Goal: Task Accomplishment & Management: Manage account settings

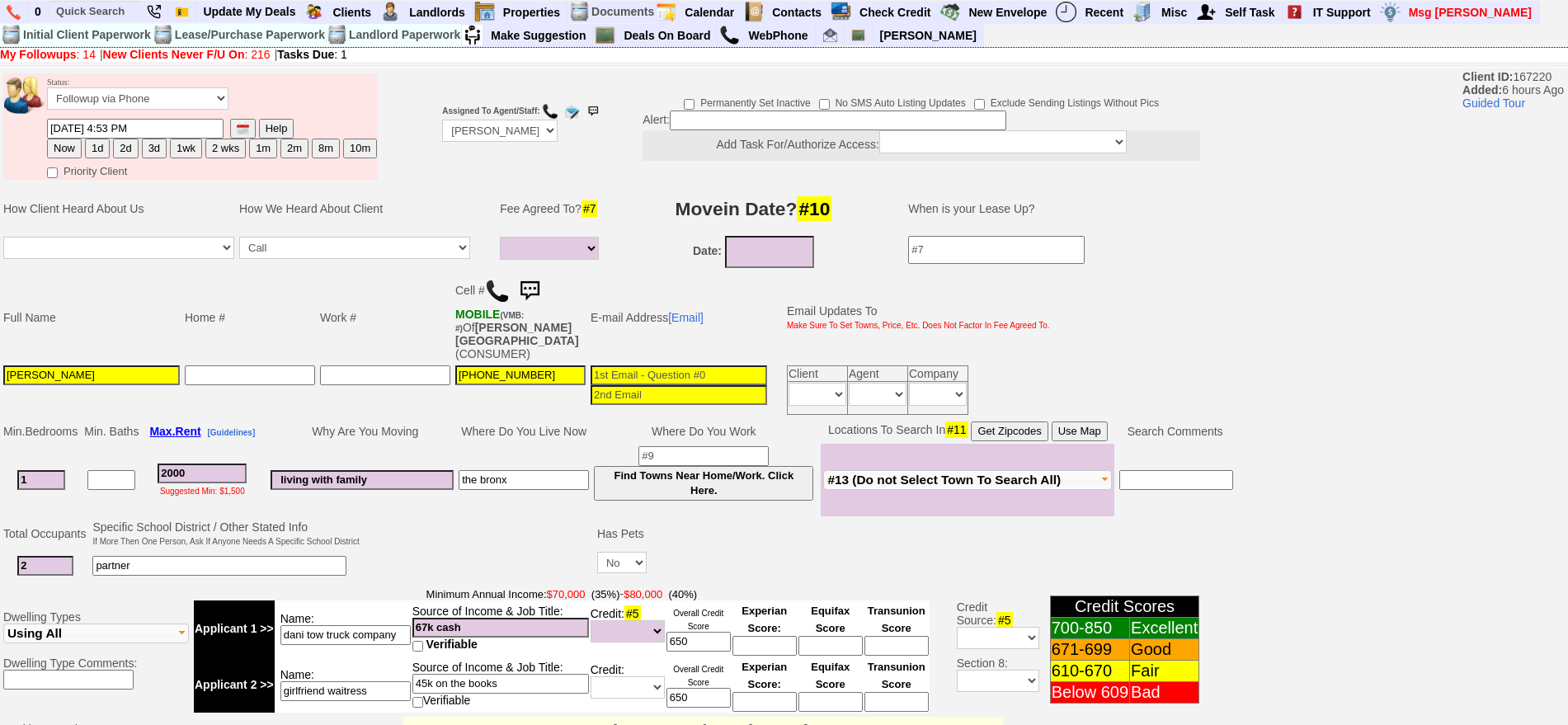
select select
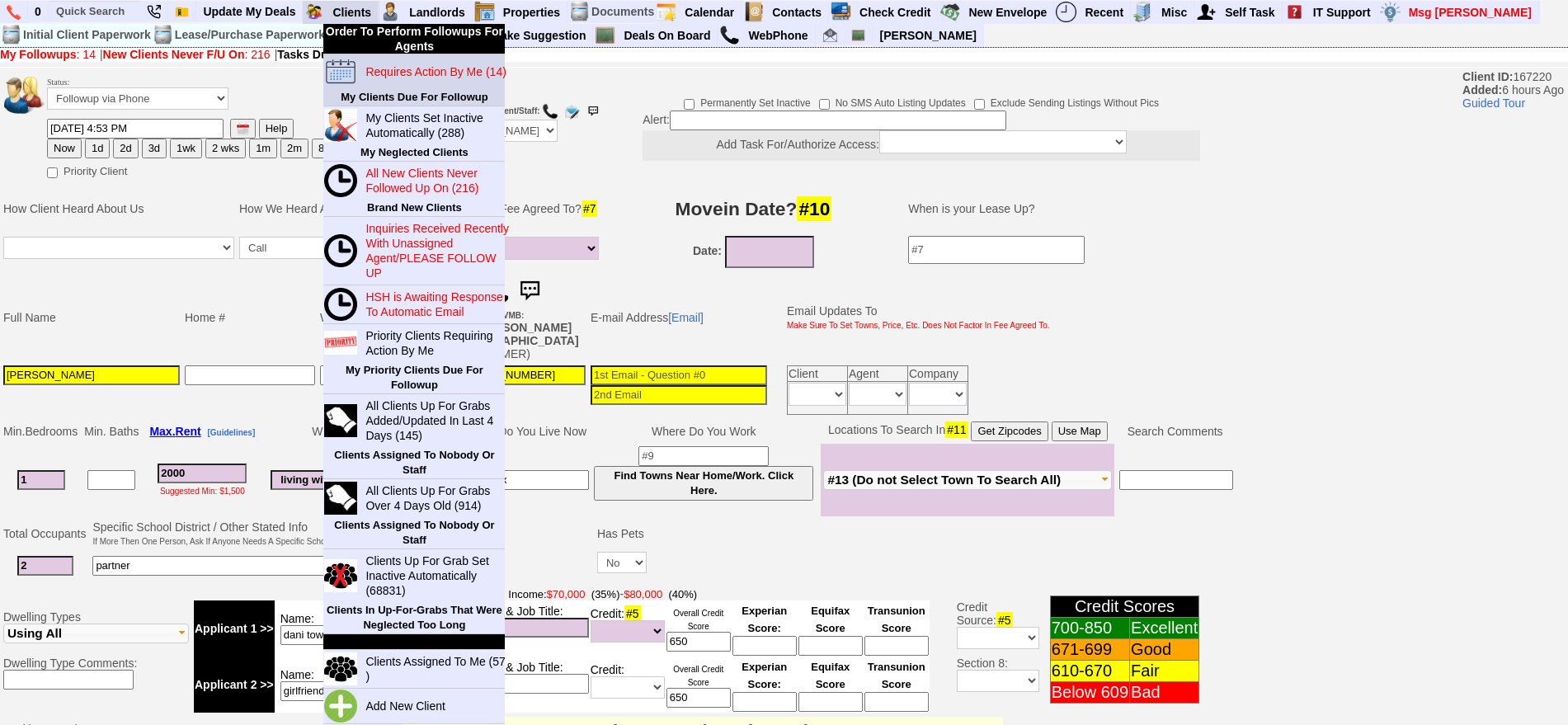
click at [392, 66] on blink "Requires Action By Me (14)" at bounding box center [435, 72] width 140 height 14
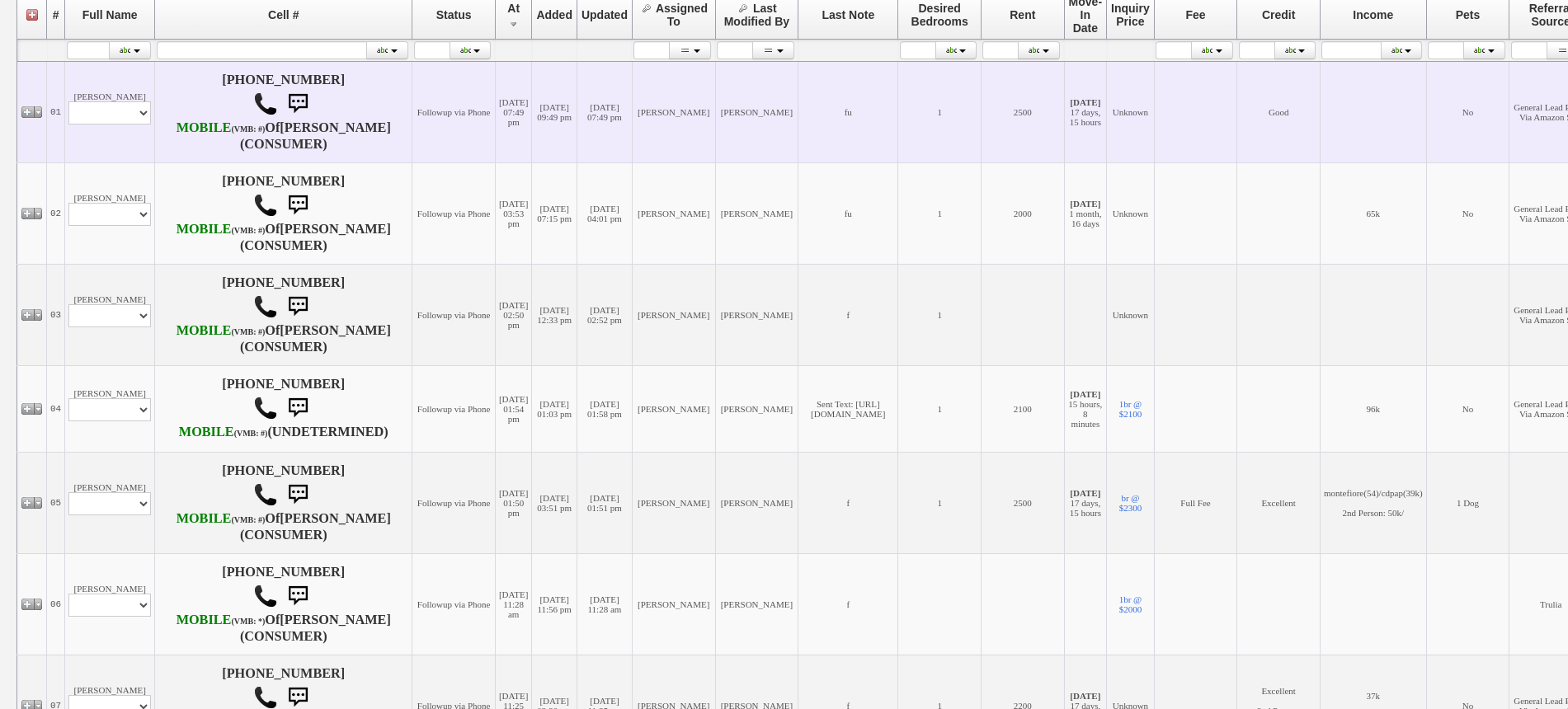
scroll to position [206, 0]
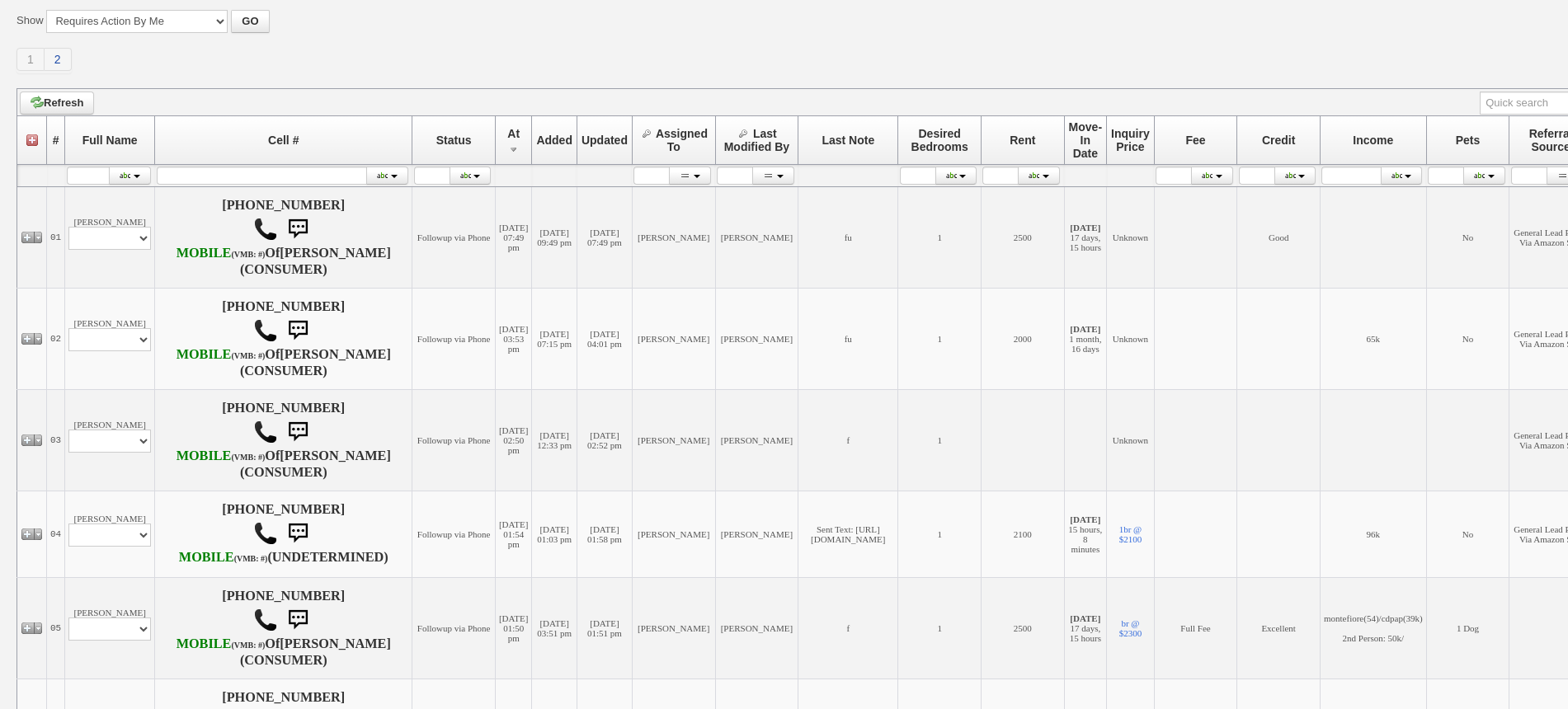
click at [58, 52] on link "2" at bounding box center [58, 59] width 27 height 23
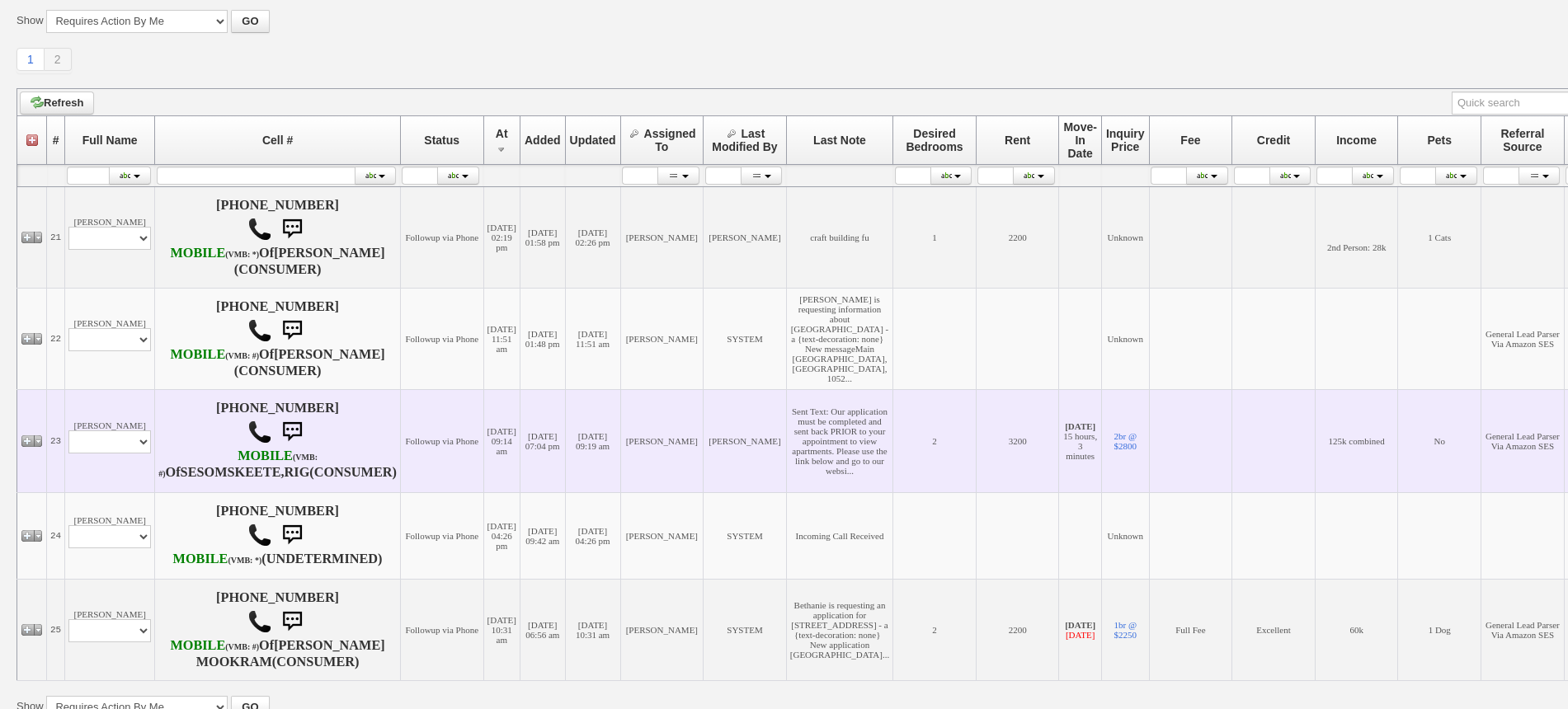
scroll to position [515, 0]
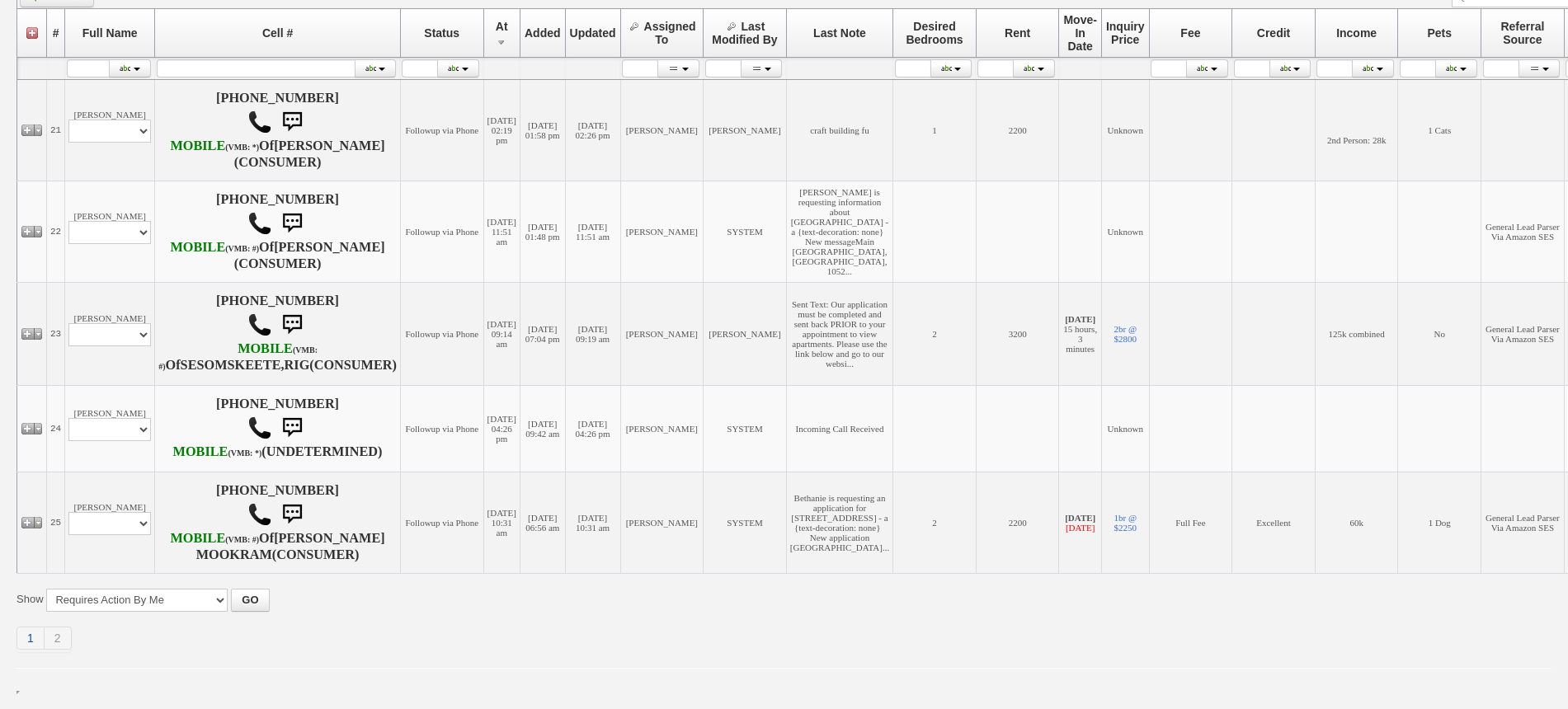
click at [25, 650] on link "1" at bounding box center [30, 638] width 28 height 23
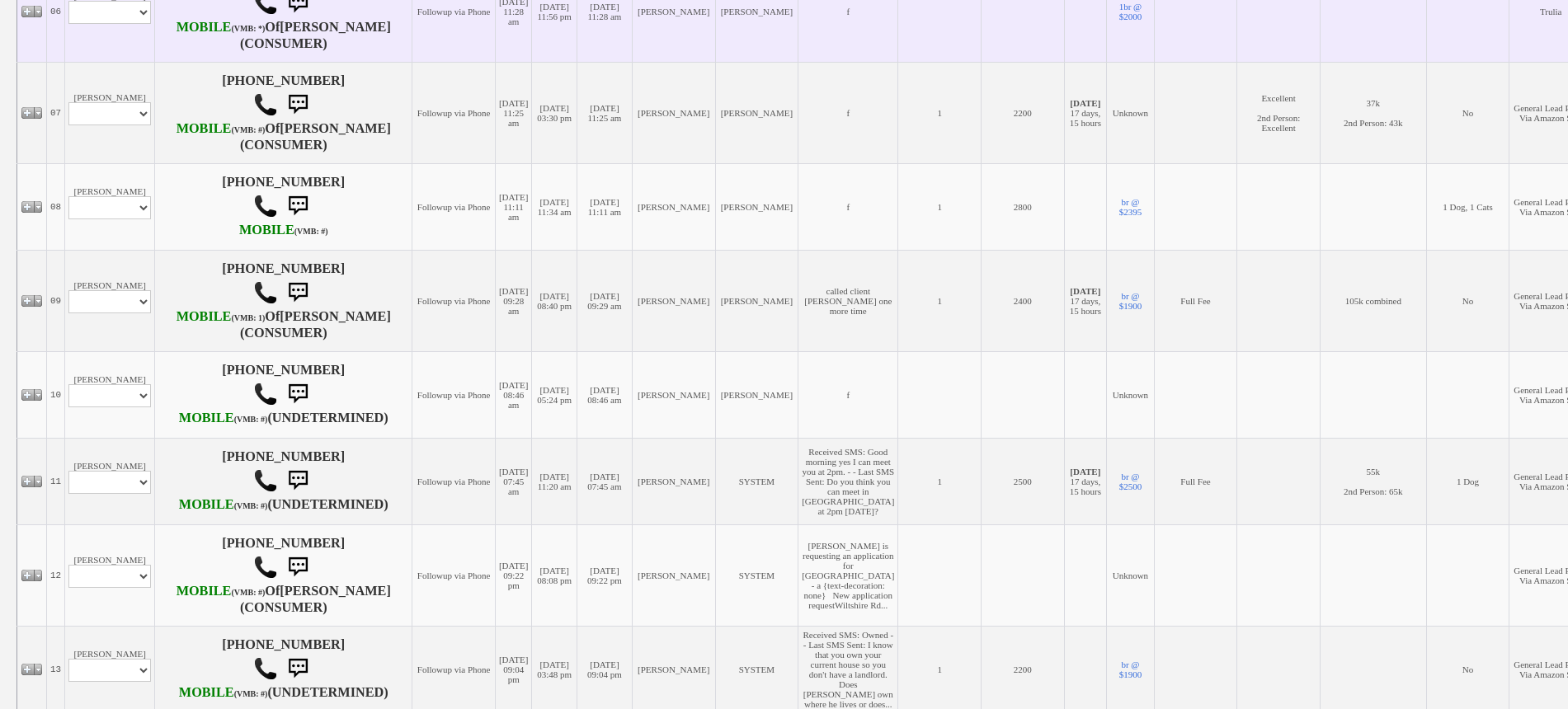
scroll to position [928, 0]
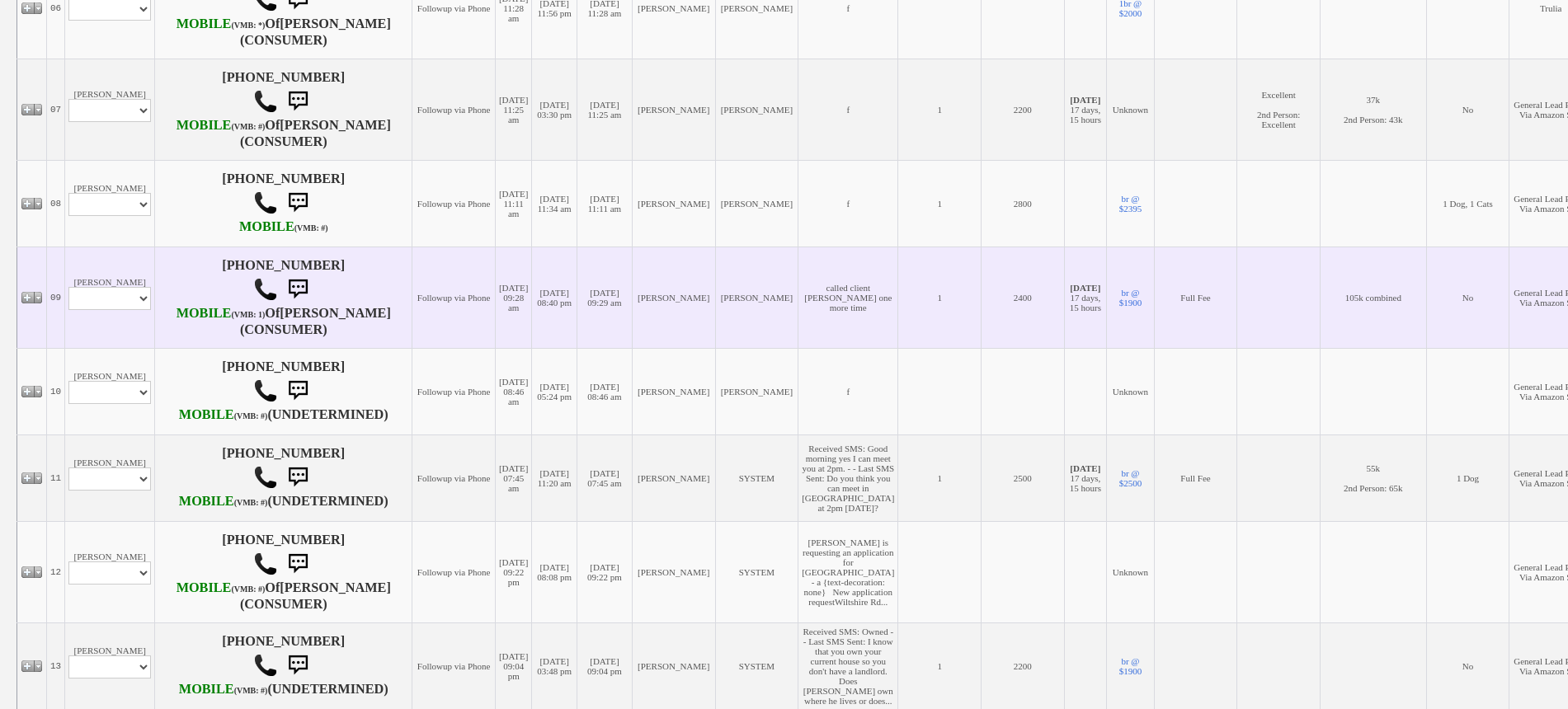
click at [125, 348] on td "Susan Braswell Profile Edit Print Email Externally (Will Not Be Tracked In CRM)…" at bounding box center [110, 297] width 90 height 102
click at [127, 310] on select "Profile Edit Print Email Externally (Will Not Be Tracked In CRM) Closed Deals" at bounding box center [109, 298] width 83 height 23
select select "ChangeURL,/crm/custom/edit_client_form.php?redirect=%2Fcrm%2Fclients.php&id=105…"
click at [68, 310] on select "Profile Edit Print Email Externally (Will Not Be Tracked In CRM) Closed Deals" at bounding box center [109, 298] width 83 height 23
select select
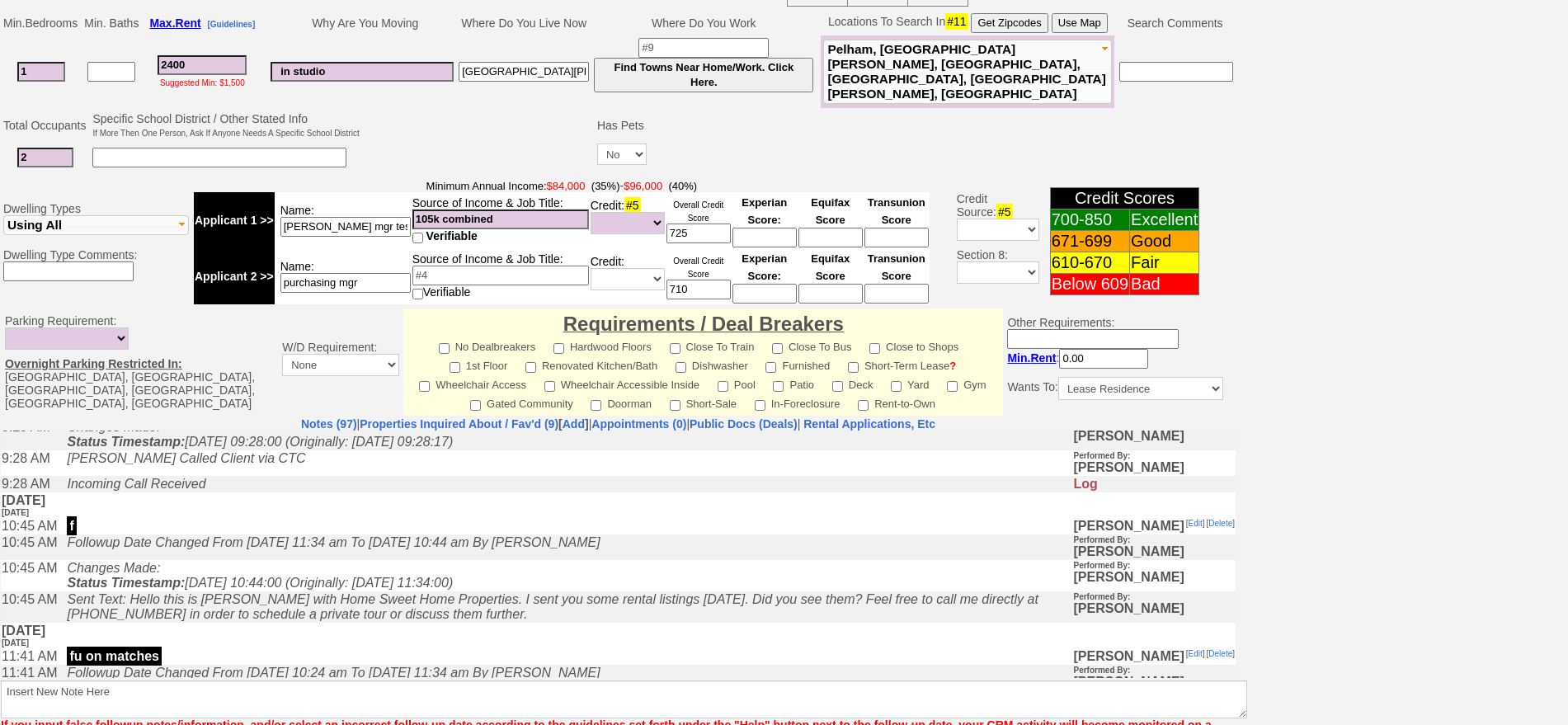
scroll to position [206, 0]
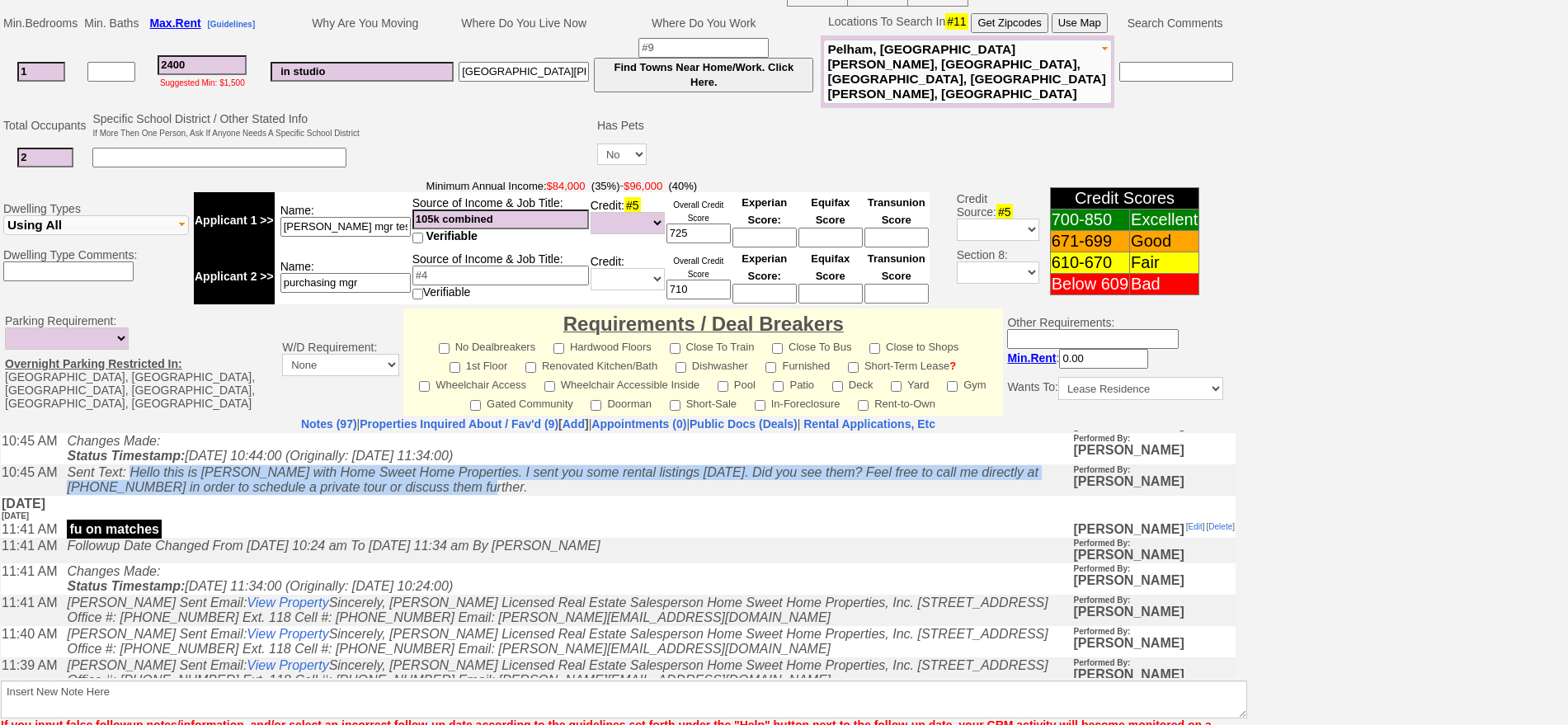
drag, startPoint x: 453, startPoint y: 494, endPoint x: 142, endPoint y: 481, distance: 311.3
click at [142, 481] on td "Sent Text: Hello this is Jorge with Home Sweet Home Properties. I sent you some…" at bounding box center [564, 479] width 1014 height 31
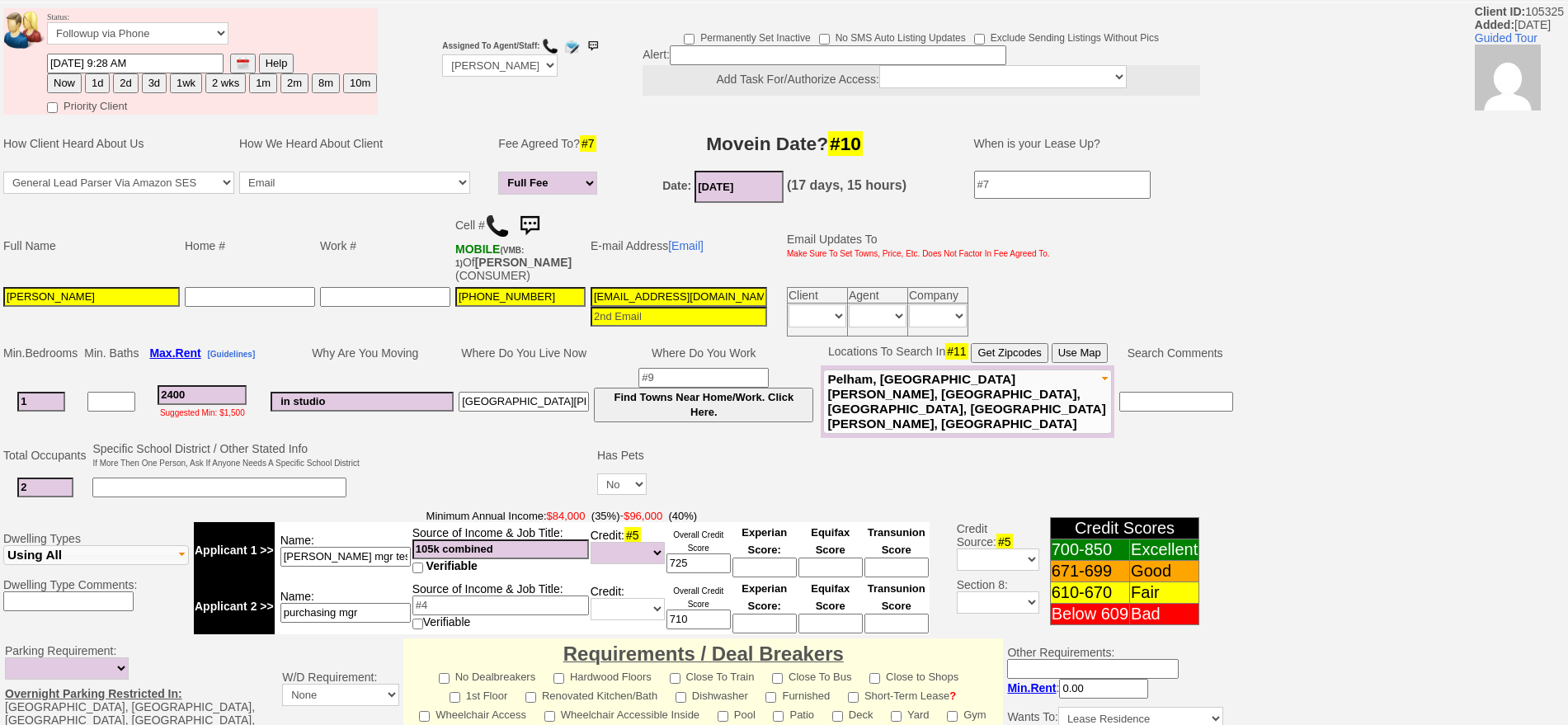
scroll to position [0, 0]
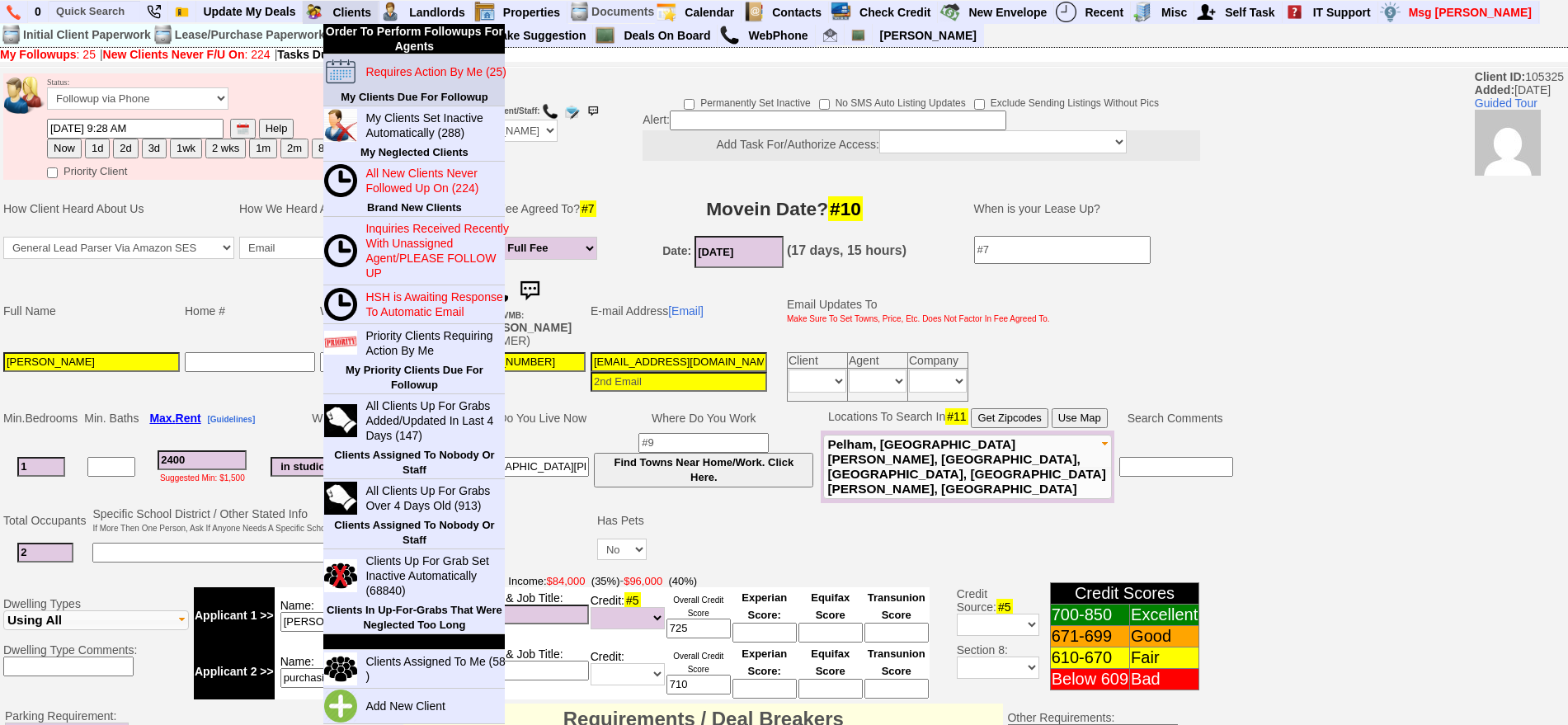
click at [406, 65] on blink "Requires Action By Me (25)" at bounding box center [435, 72] width 140 height 14
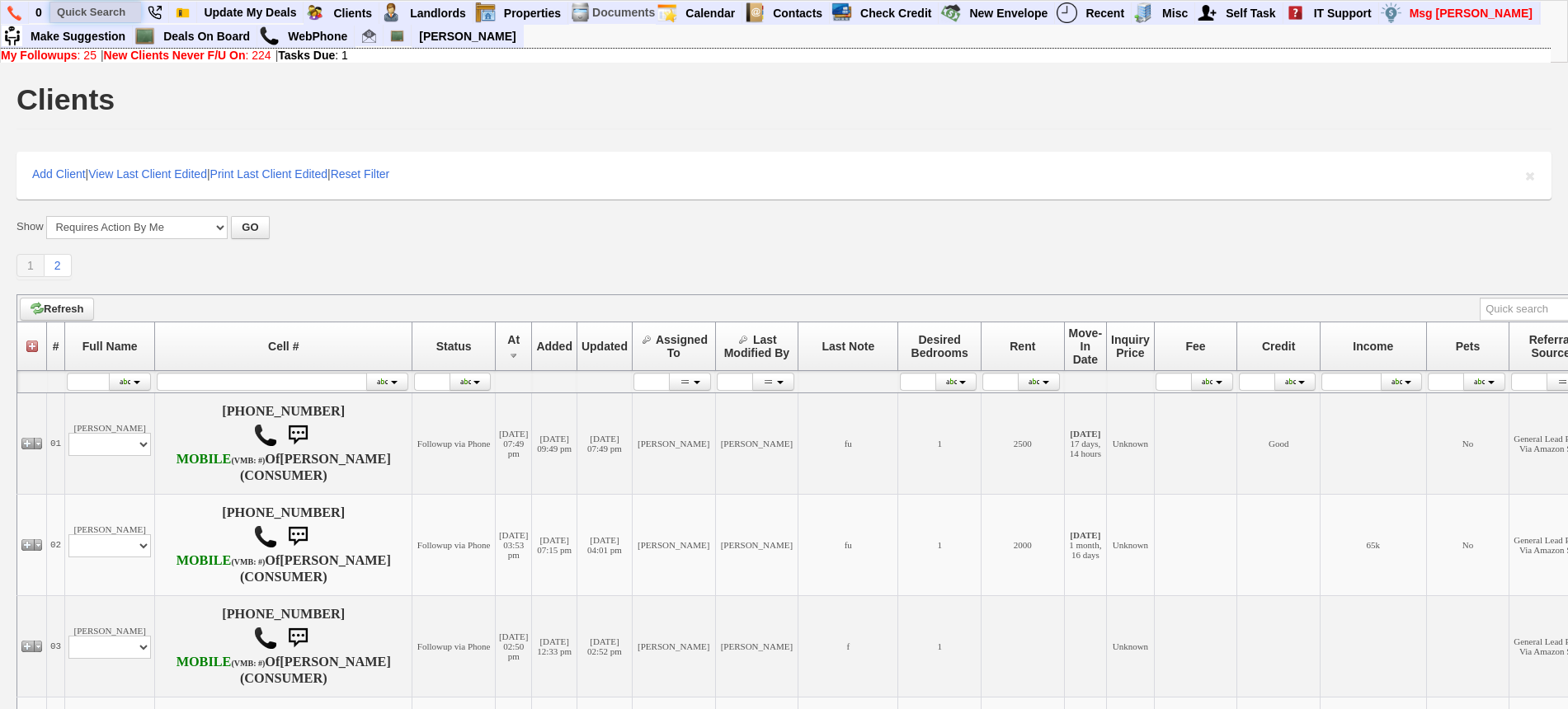
click at [103, 8] on input "text" at bounding box center [95, 12] width 91 height 21
paste input "929-765-8591"
type input "929-765-8591"
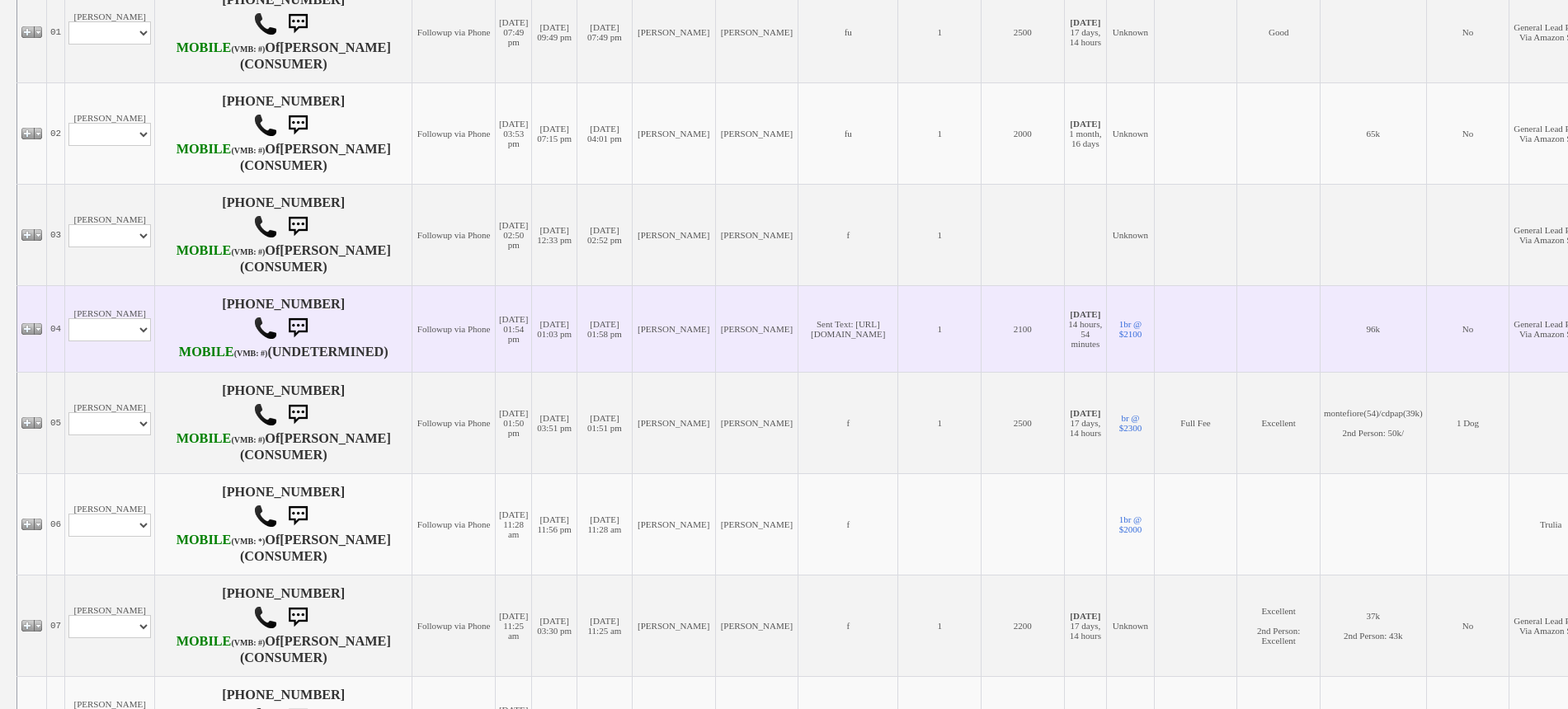
scroll to position [413, 0]
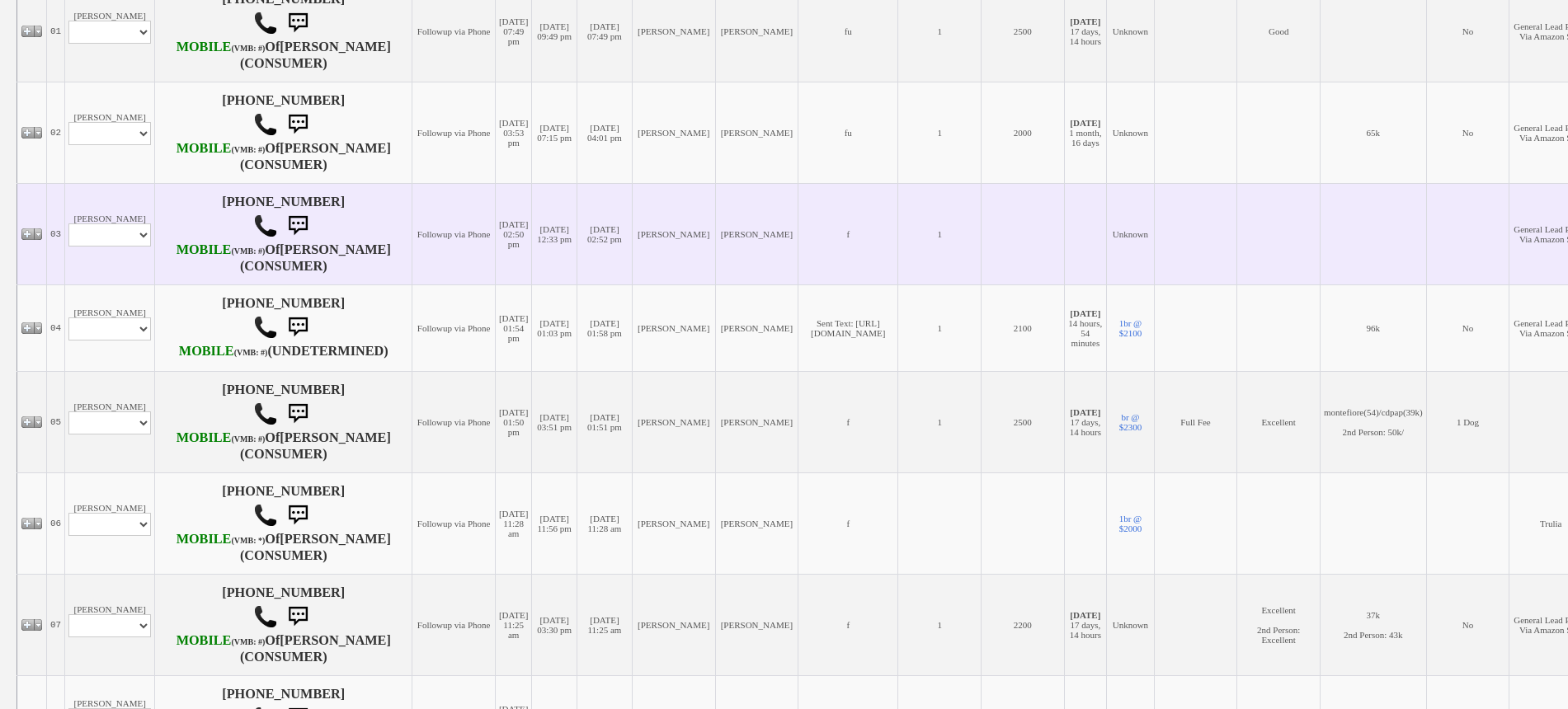
click at [116, 285] on td "Aline Corrales Profile Edit Print Email Externally (Will Not Be Tracked In CRM)…" at bounding box center [110, 234] width 90 height 102
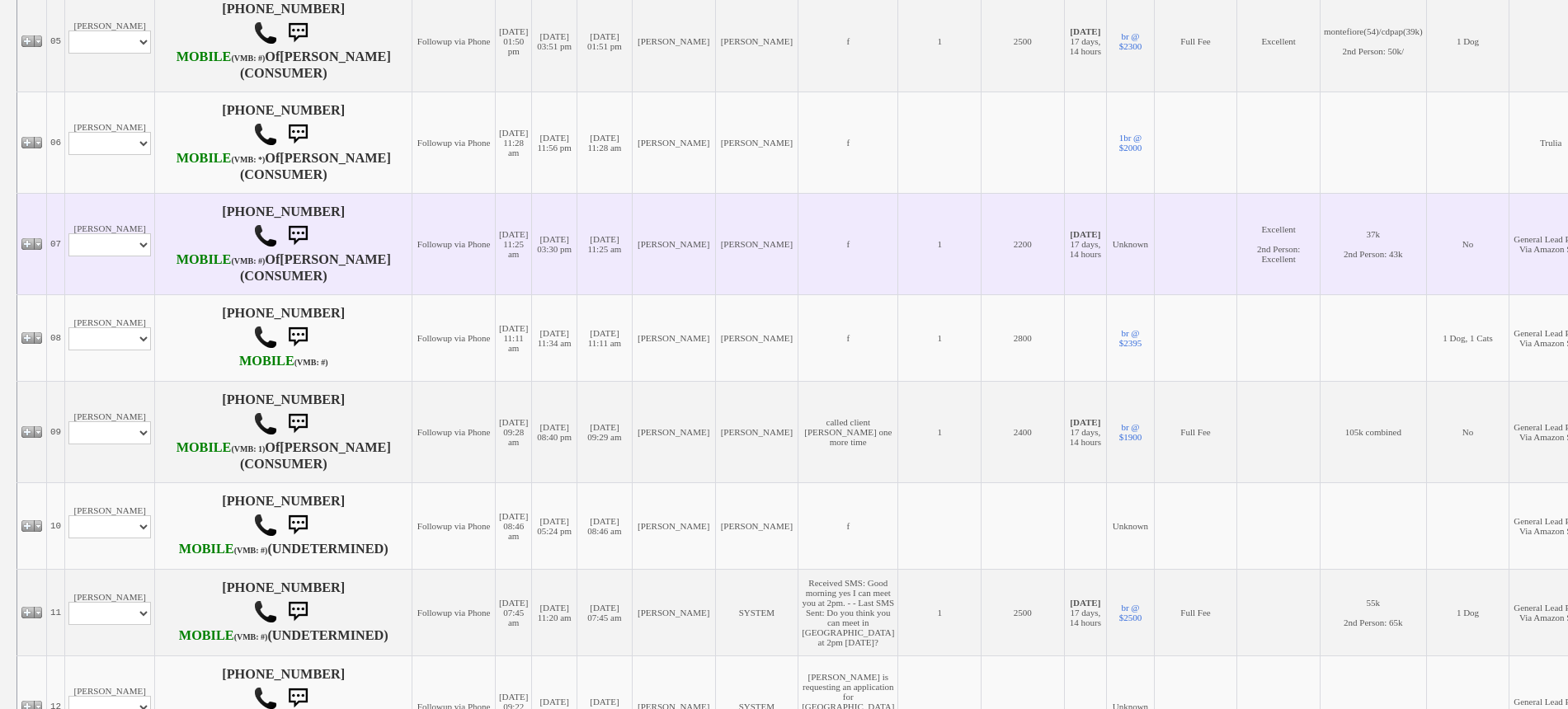
scroll to position [824, 0]
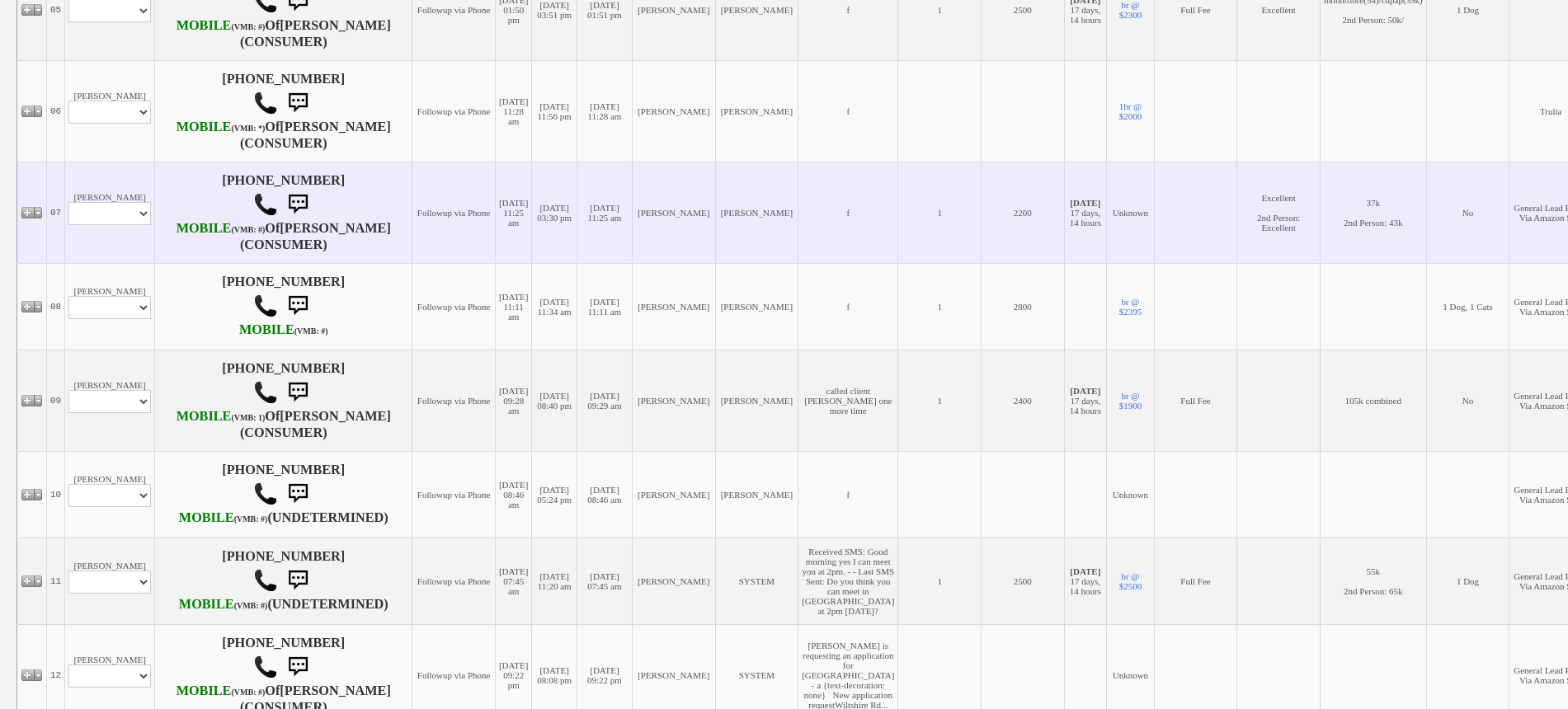
click at [115, 263] on td "Jaqueline Garcia Profile Edit Print Email Externally (Will Not Be Tracked In CR…" at bounding box center [110, 213] width 90 height 102
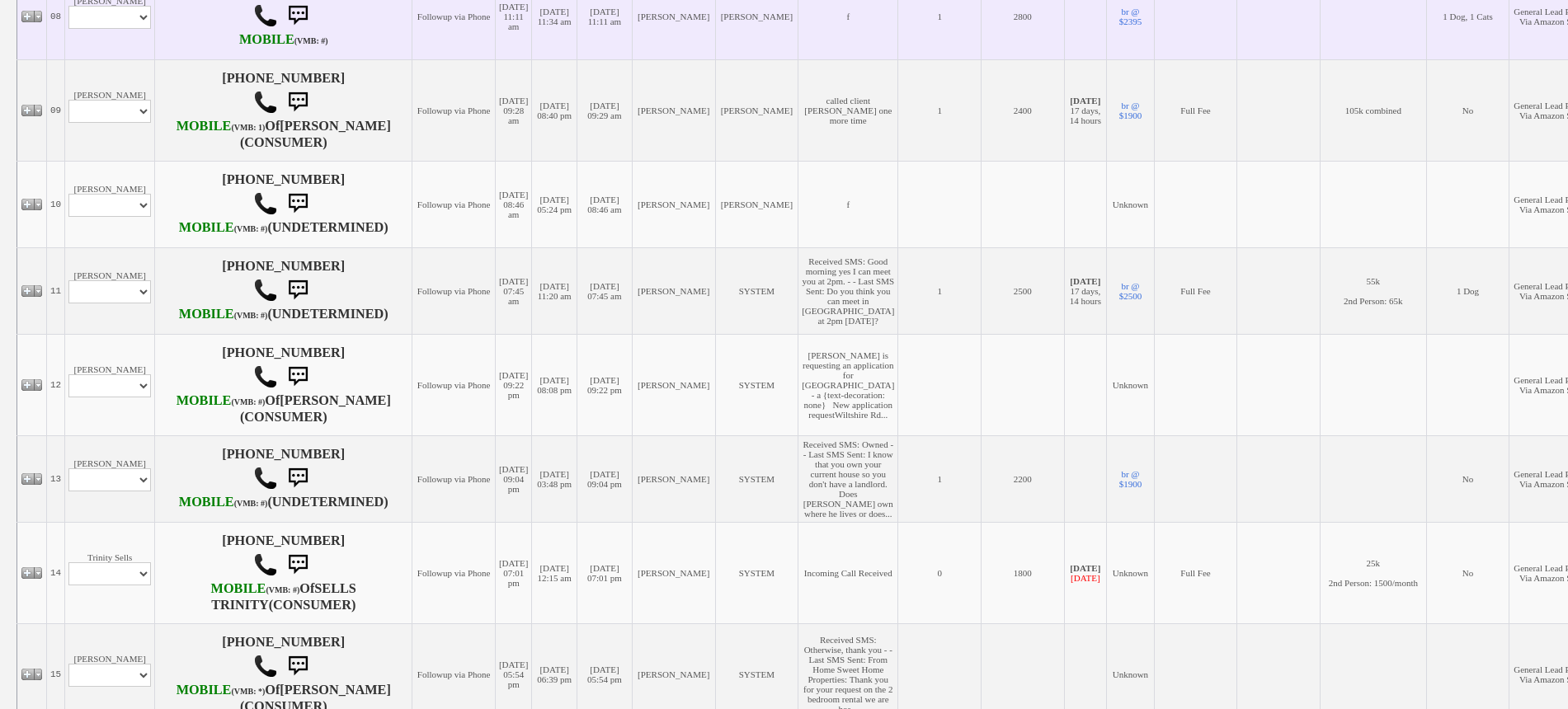
scroll to position [1134, 0]
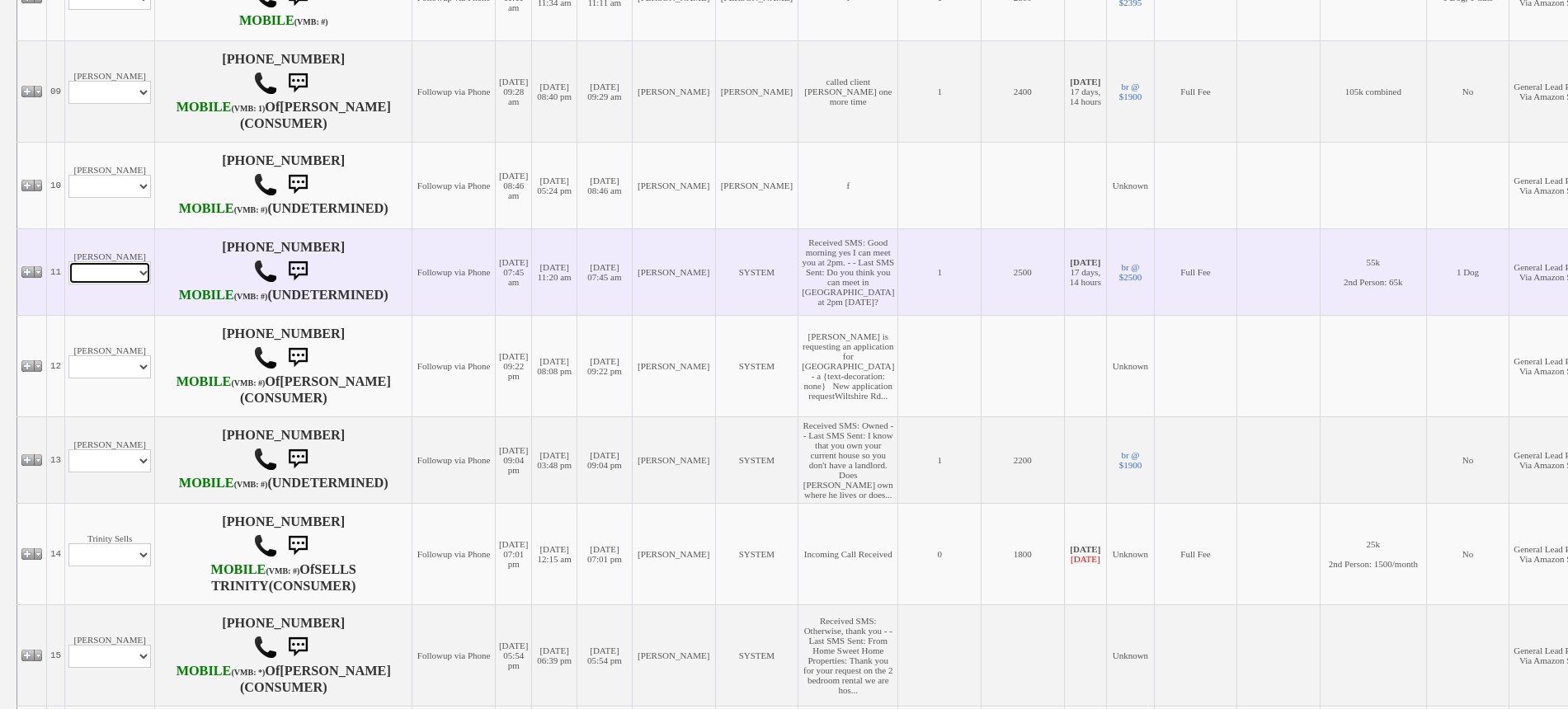
click at [131, 285] on select "Profile Edit Print Email Externally (Will Not Be Tracked In CRM) Closed Deals" at bounding box center [109, 273] width 83 height 23
select select "ChangeURL,/crm/custom/edit_client_form.php?redirect=%2Fcrm%2Fclients.php&id=167…"
click at [68, 285] on select "Profile Edit Print Email Externally (Will Not Be Tracked In CRM) Closed Deals" at bounding box center [109, 273] width 83 height 23
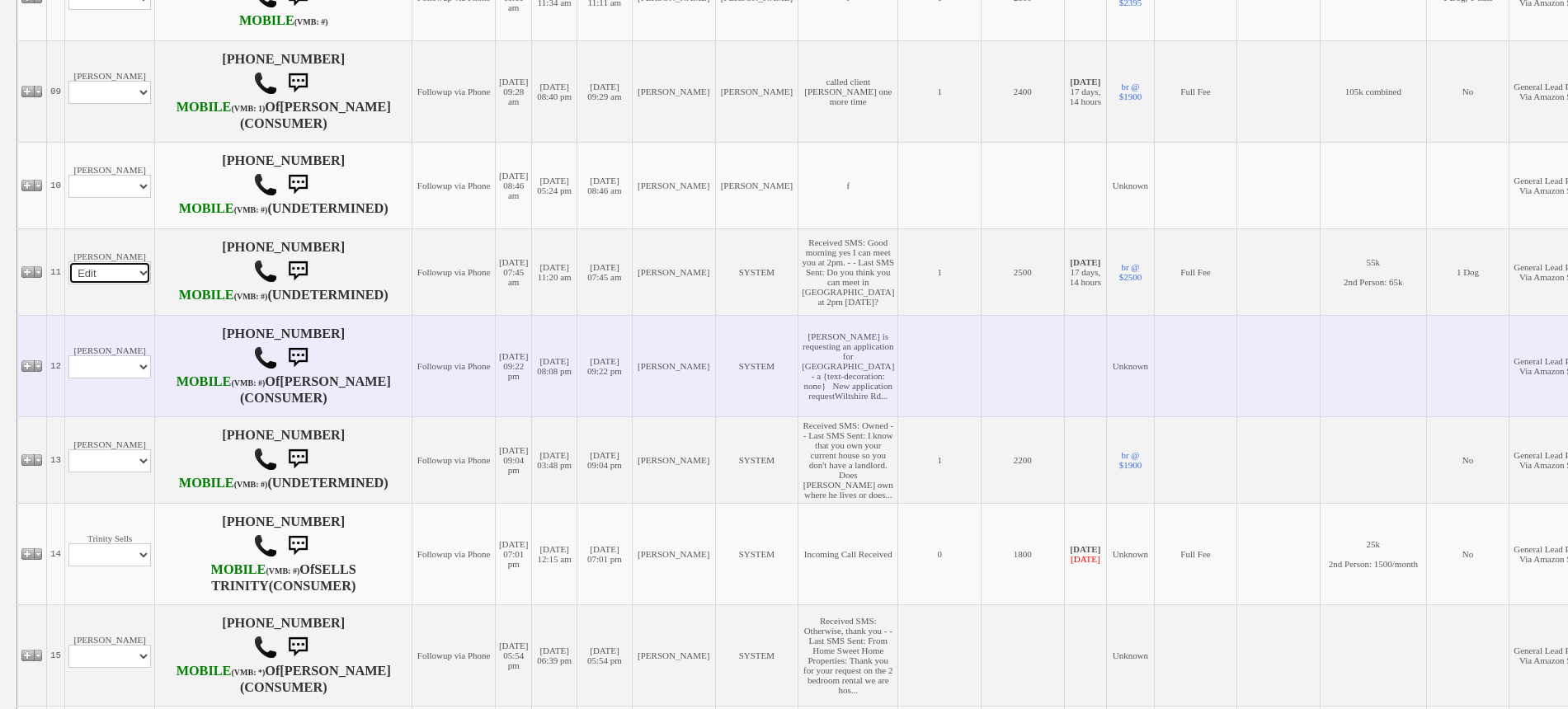
select select
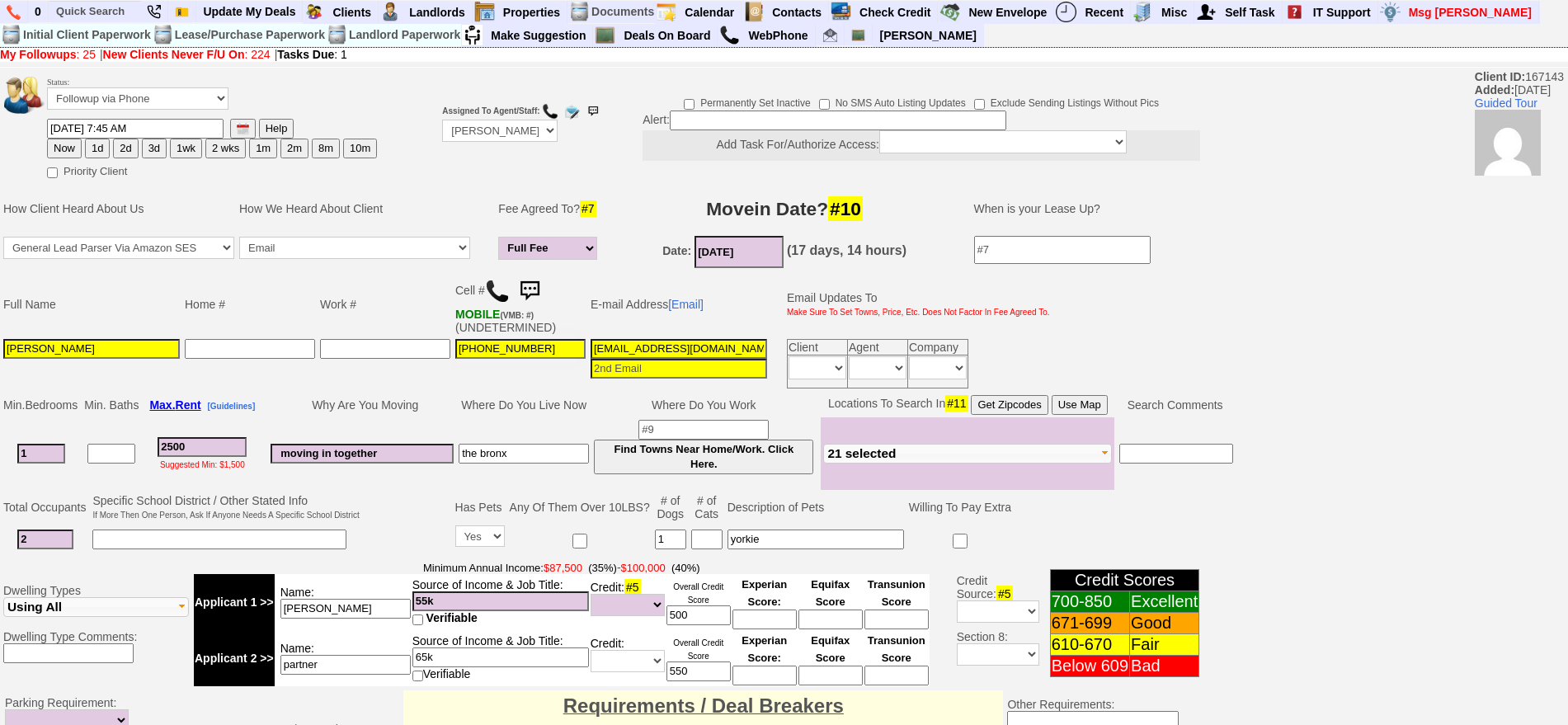
click at [529, 296] on img at bounding box center [529, 291] width 33 height 33
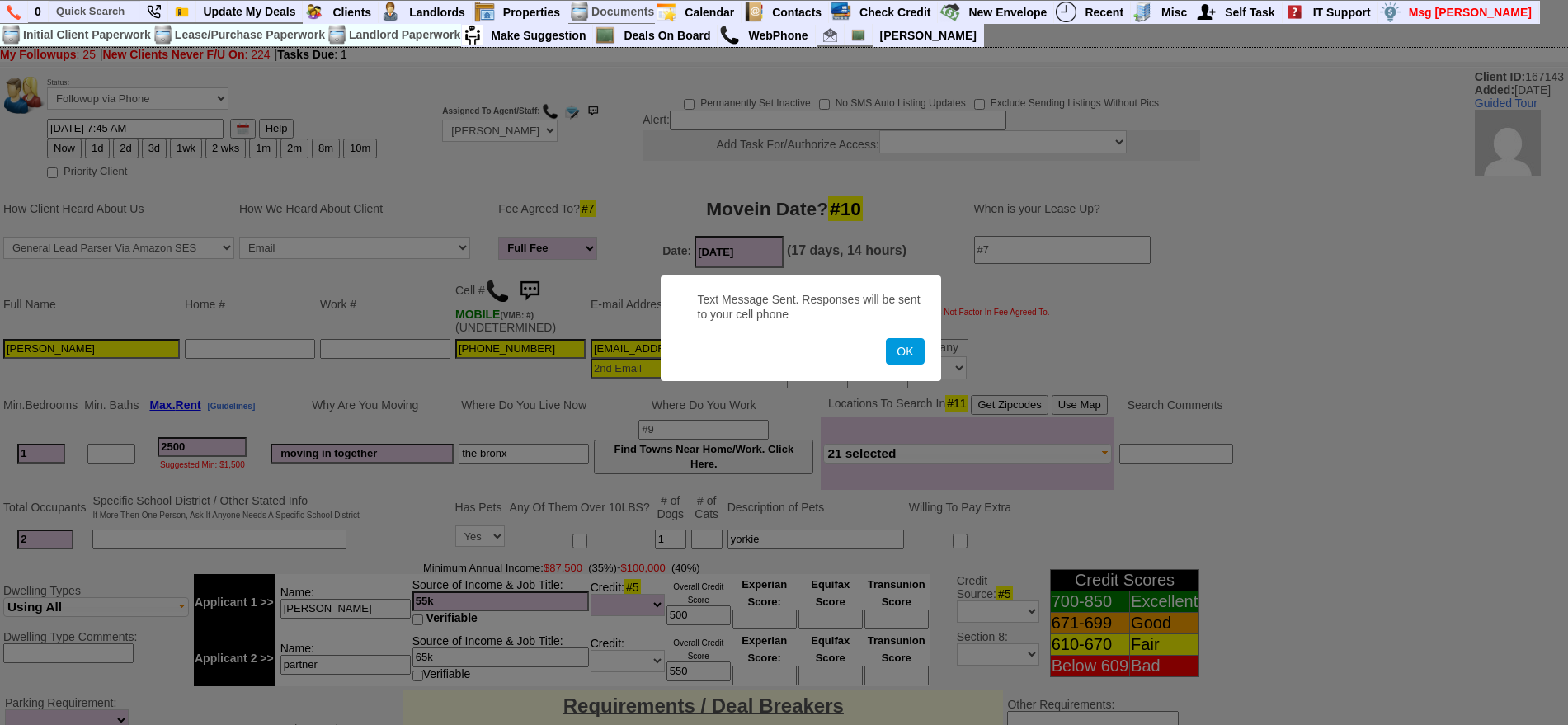
click at [885, 338] on button "OK" at bounding box center [904, 351] width 38 height 26
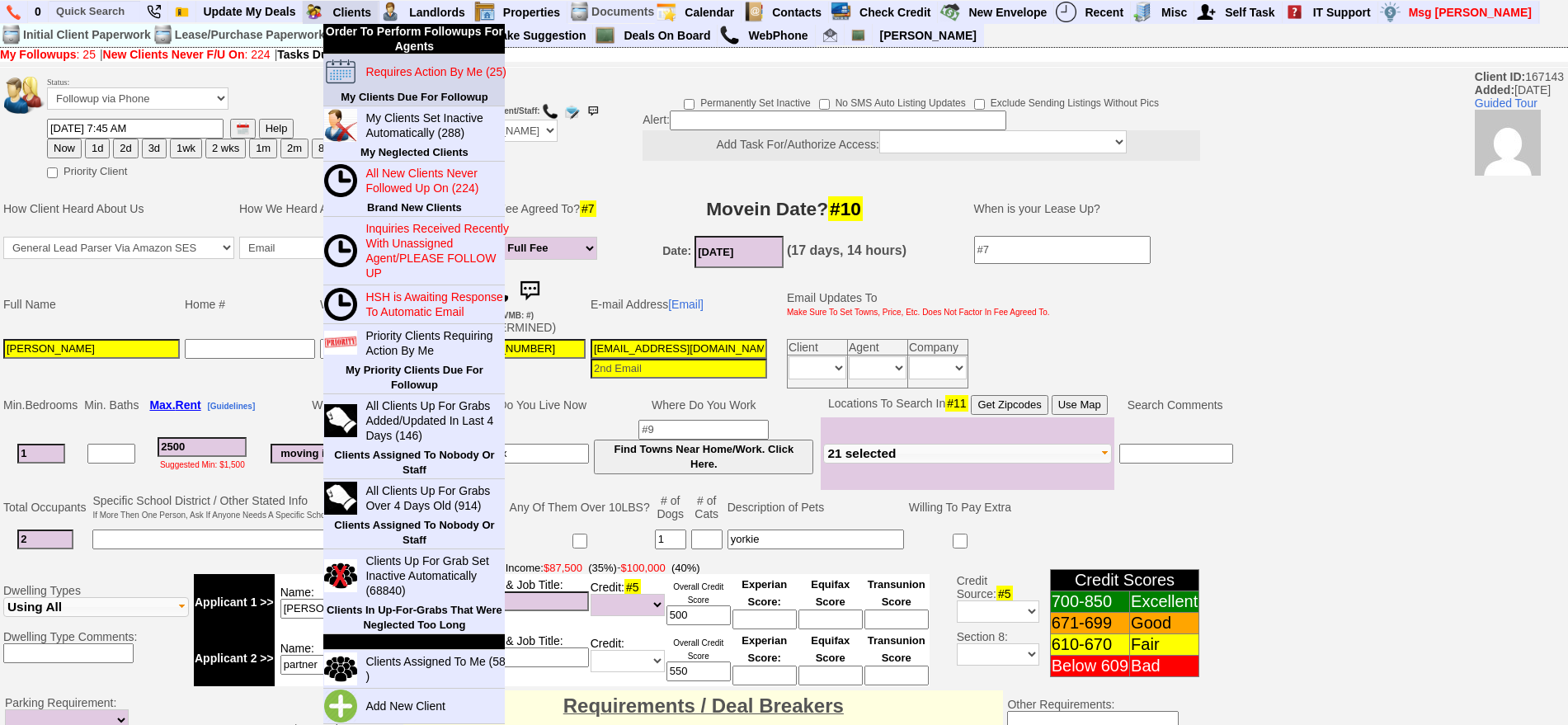
click at [381, 61] on link "Requires Action By Me (25)" at bounding box center [438, 72] width 158 height 22
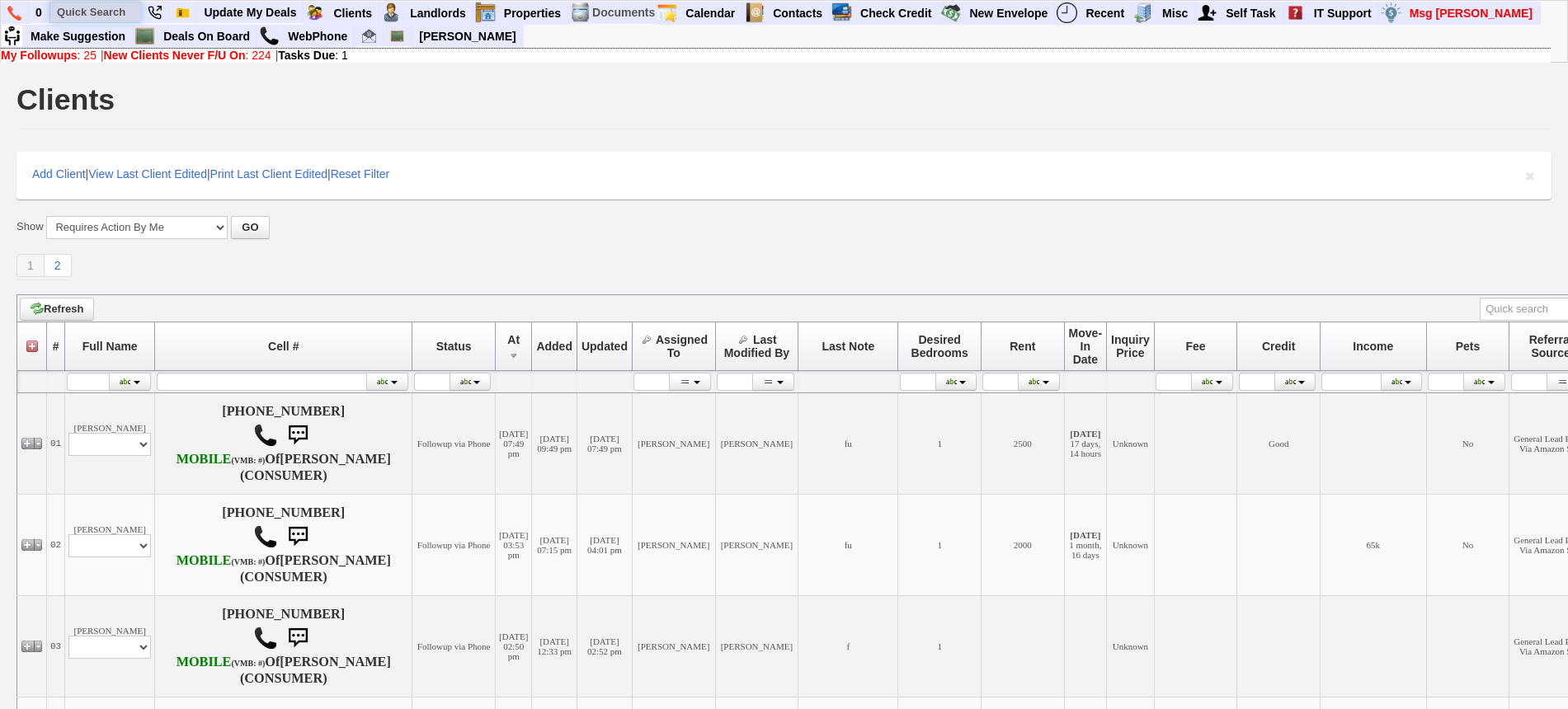
click at [105, 13] on input "text" at bounding box center [95, 12] width 91 height 21
paste input "929) 364-6650"
click at [228, 35] on link "Deals On Board" at bounding box center [206, 36] width 101 height 22
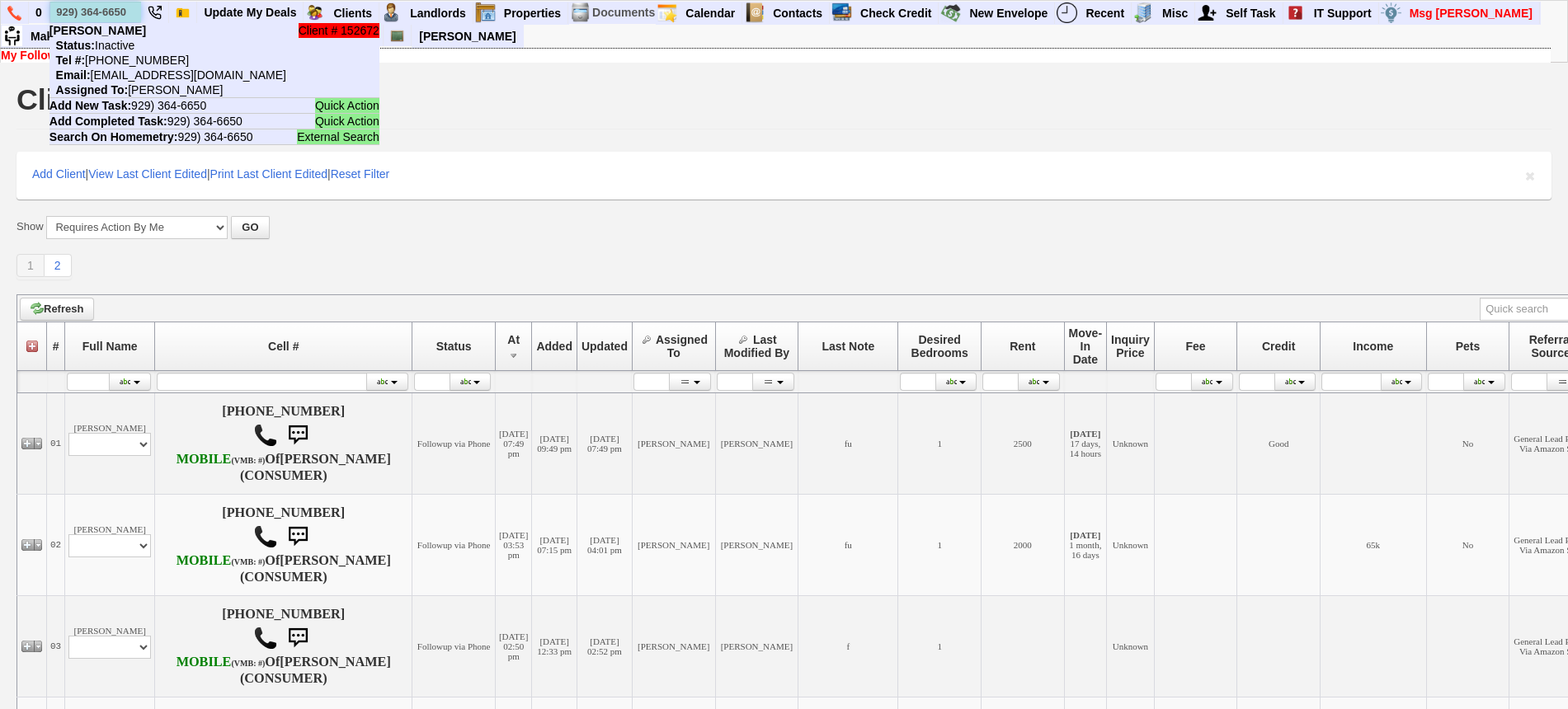
click at [111, 6] on input "929) 364-6650" at bounding box center [95, 12] width 91 height 21
paste input "[PHONE_NUMBER]"
click at [96, 6] on input "[PHONE_NUMBER]" at bounding box center [95, 12] width 91 height 21
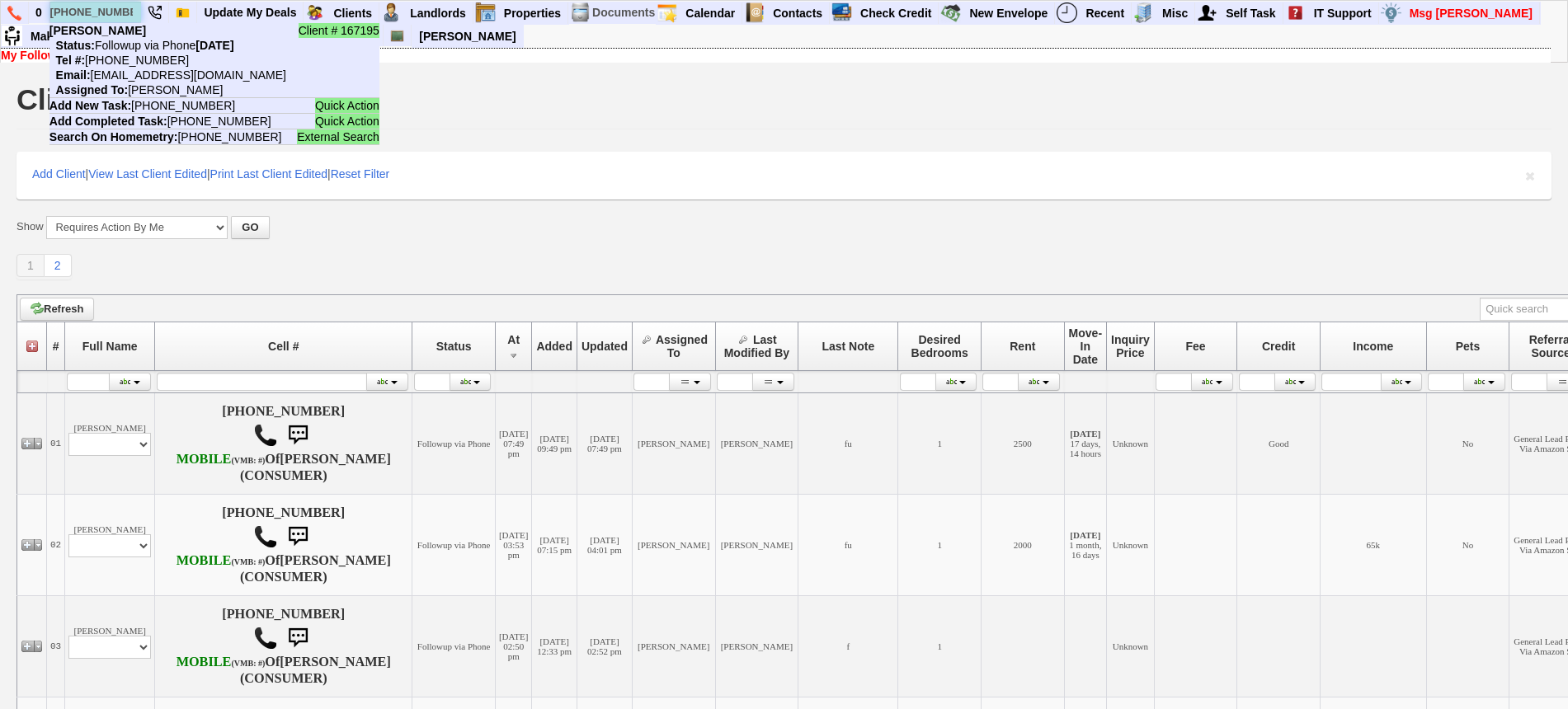
click at [96, 6] on input "[PHONE_NUMBER]" at bounding box center [95, 12] width 91 height 21
paste input "439-6198"
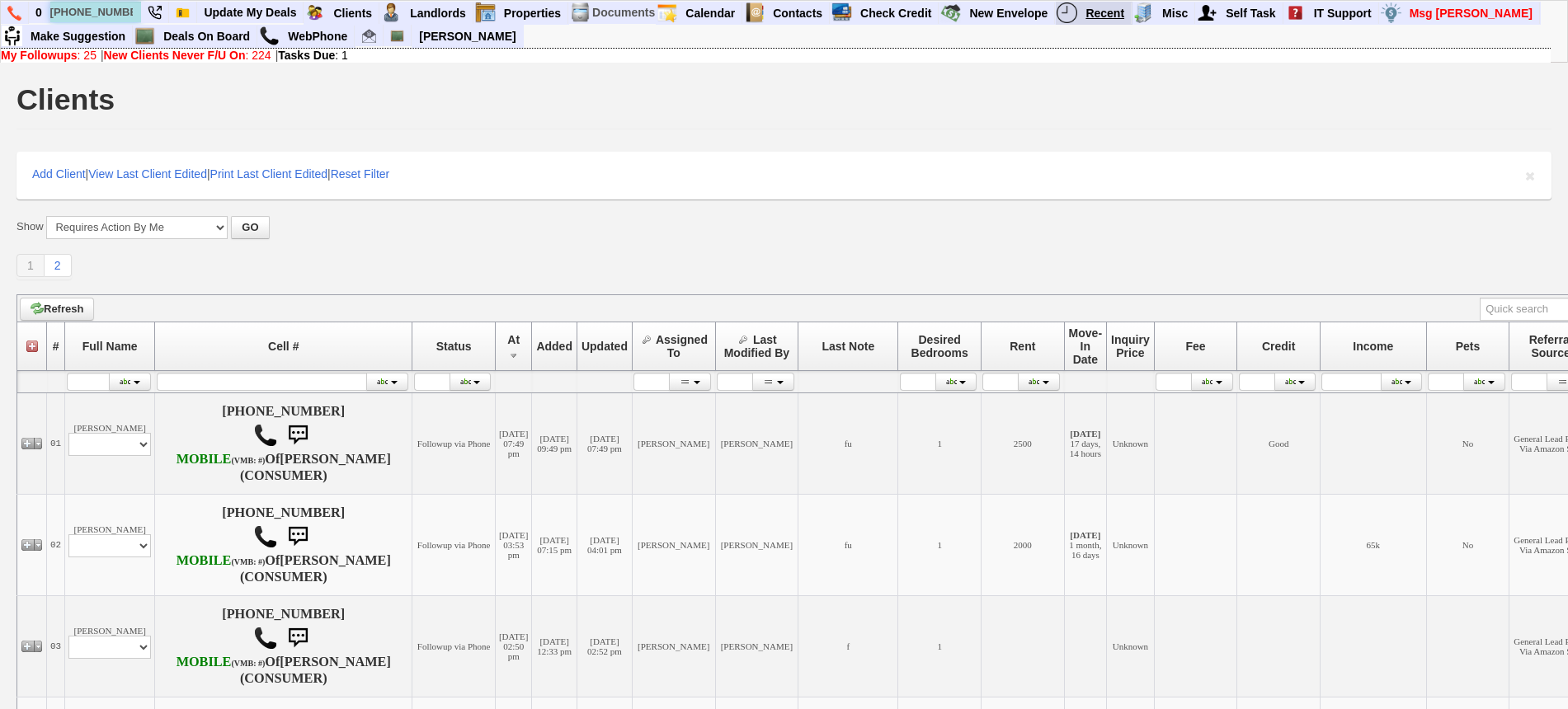
type input "[PHONE_NUMBER]"
click at [64, 268] on link "2" at bounding box center [58, 265] width 27 height 23
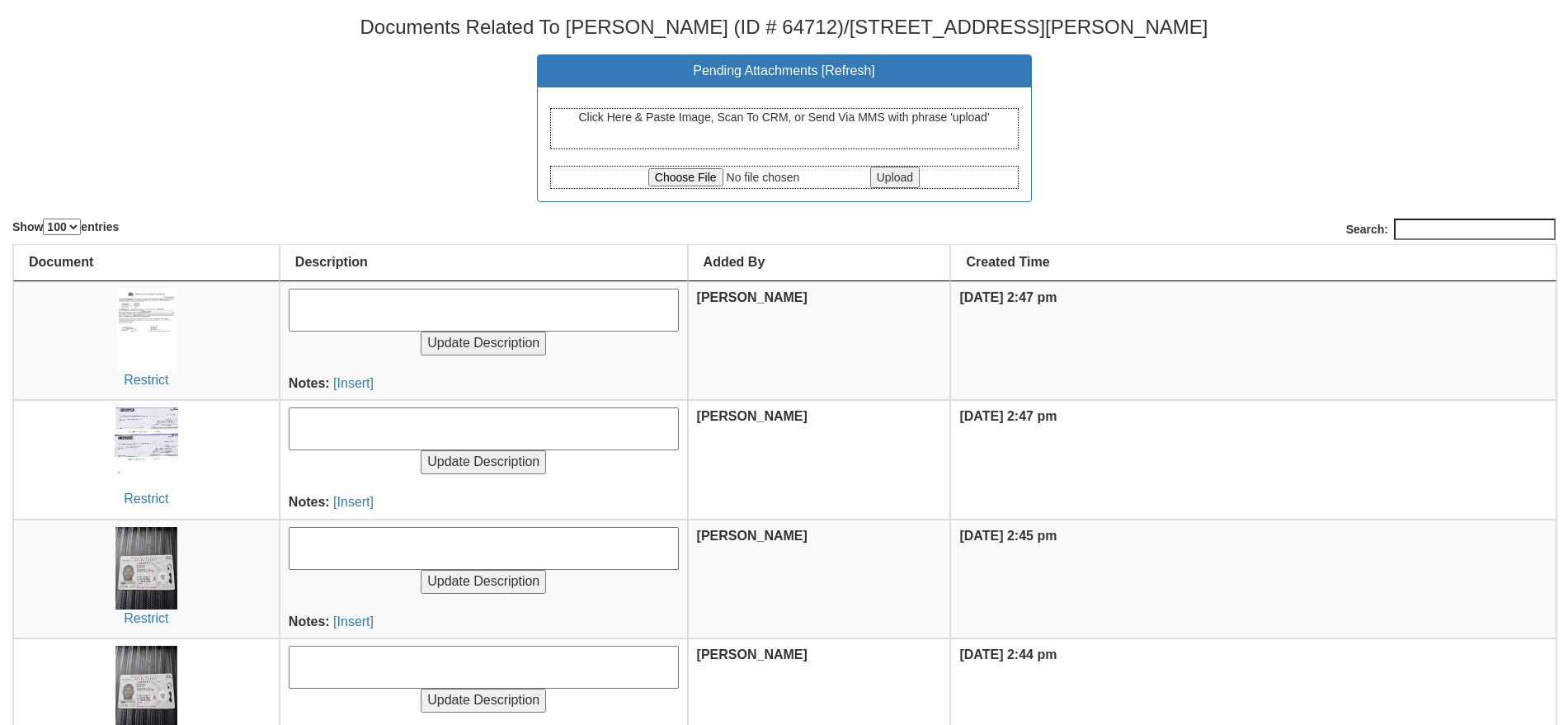
select select "100"
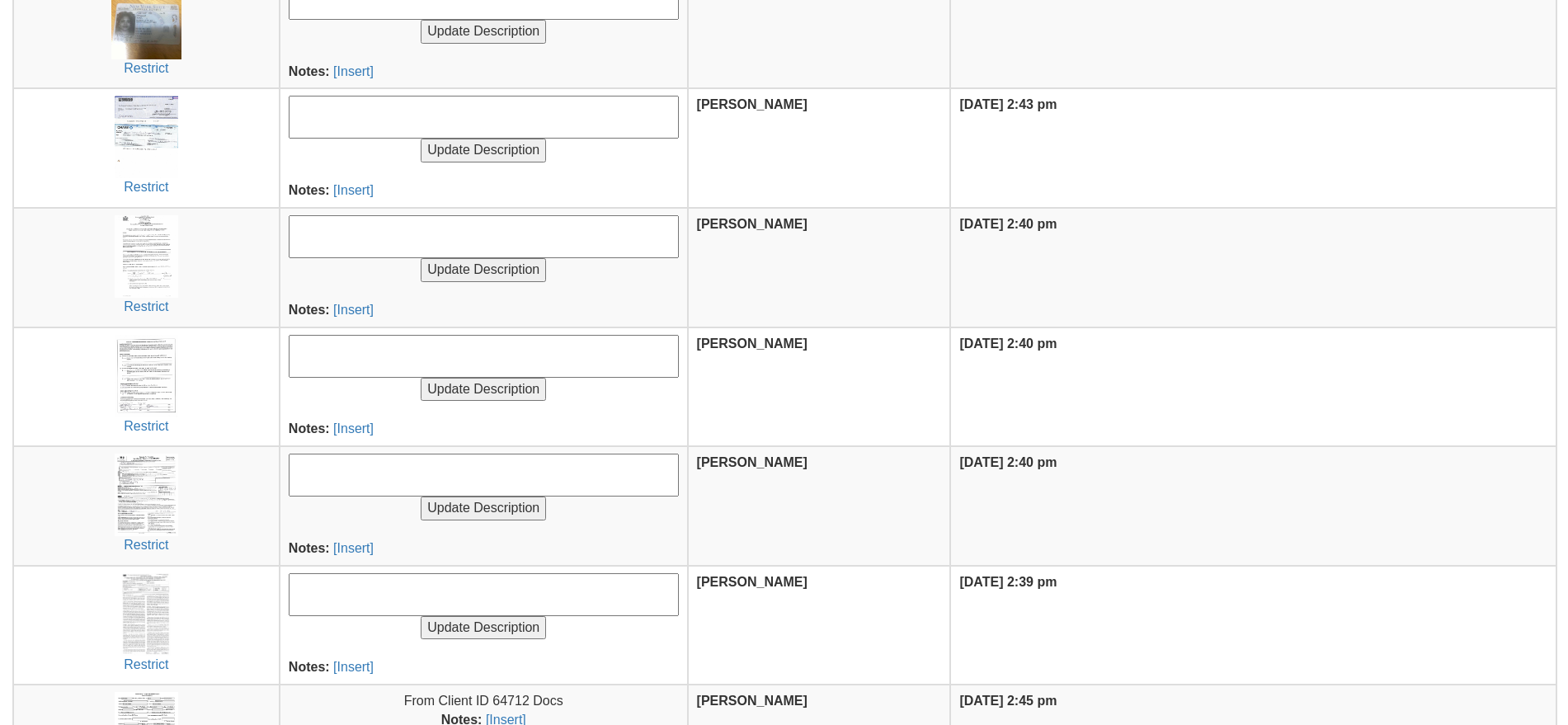
scroll to position [824, 0]
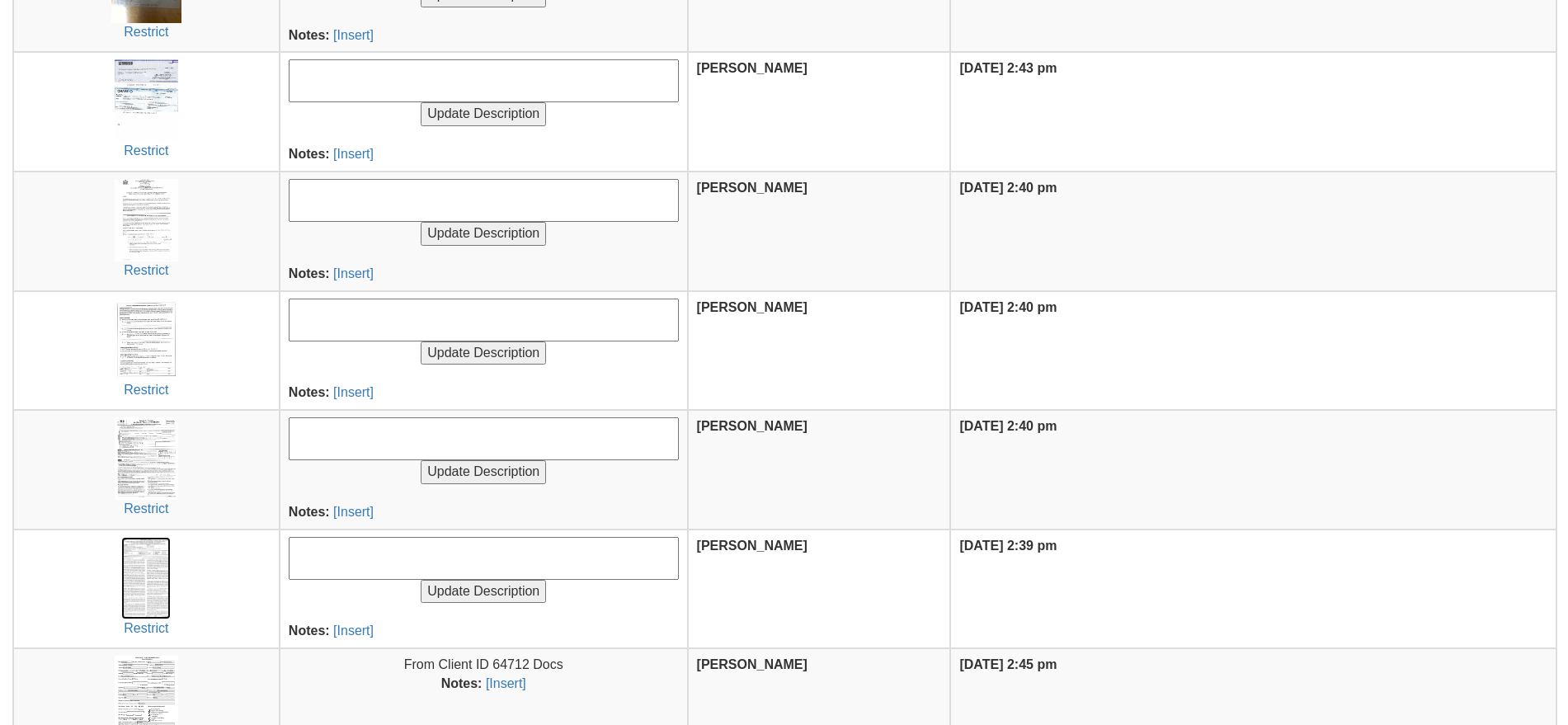
click at [140, 576] on img at bounding box center [145, 578] width 49 height 83
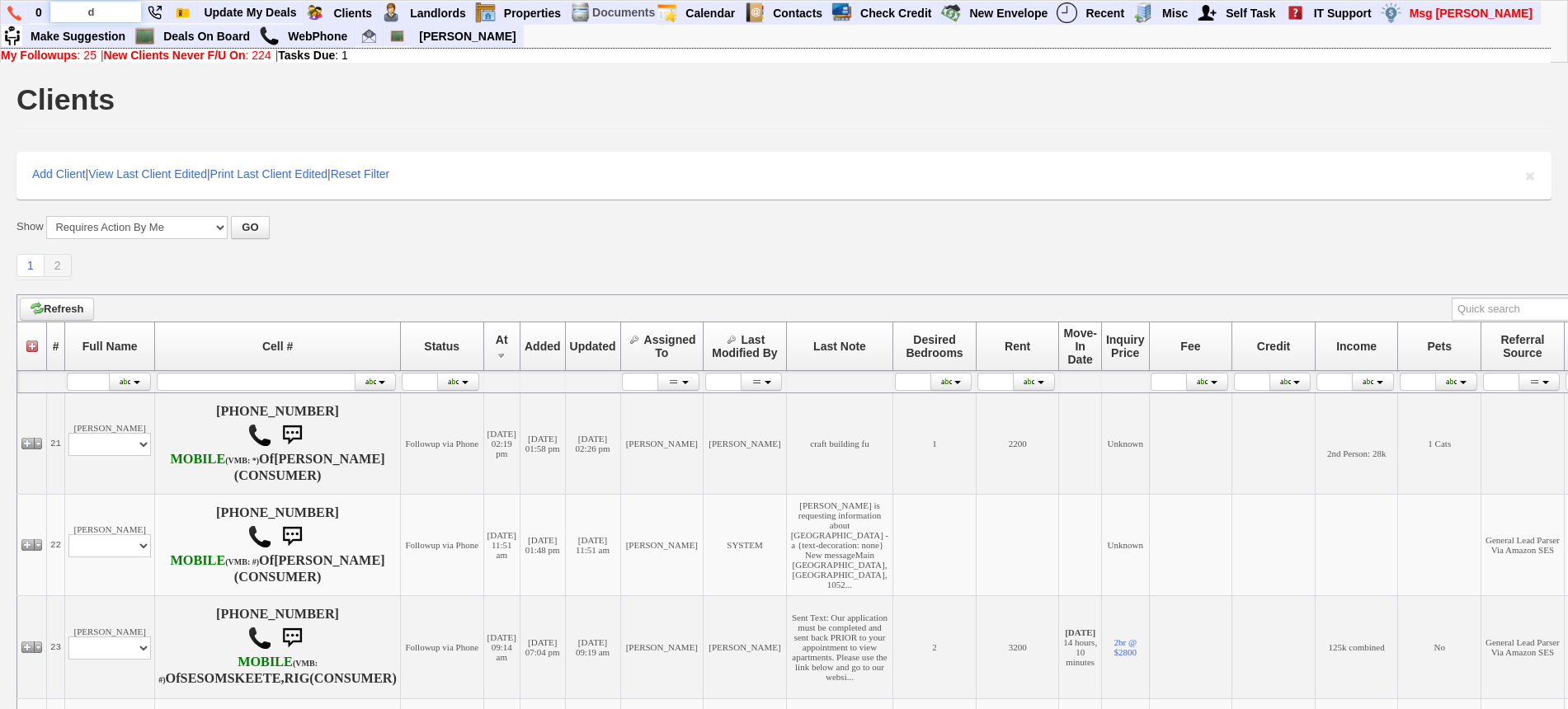
click at [95, 5] on input "d" at bounding box center [95, 12] width 91 height 21
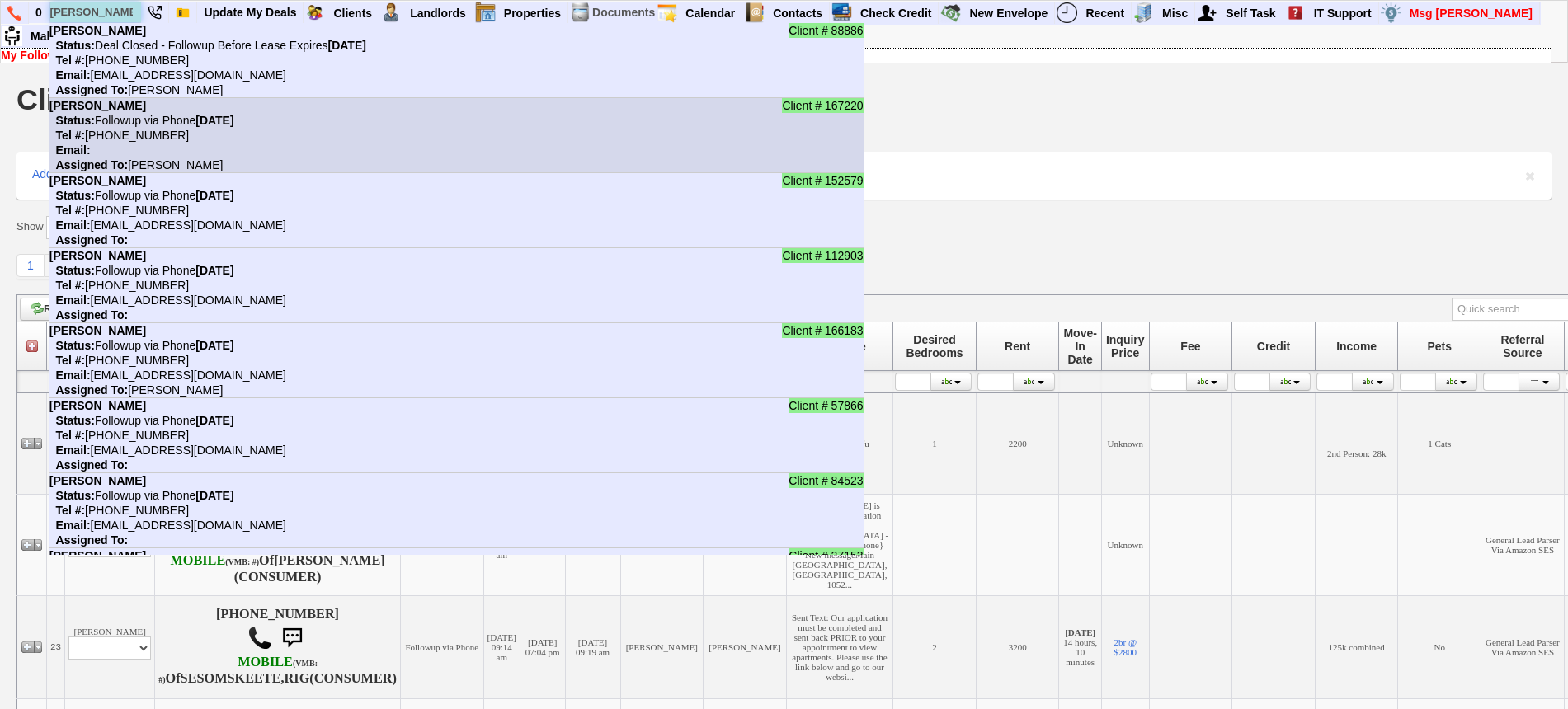
type input "dani"
click at [146, 121] on nobr "Status: Followup via Phone Wednesday, August 13th, 2025" at bounding box center [141, 120] width 185 height 14
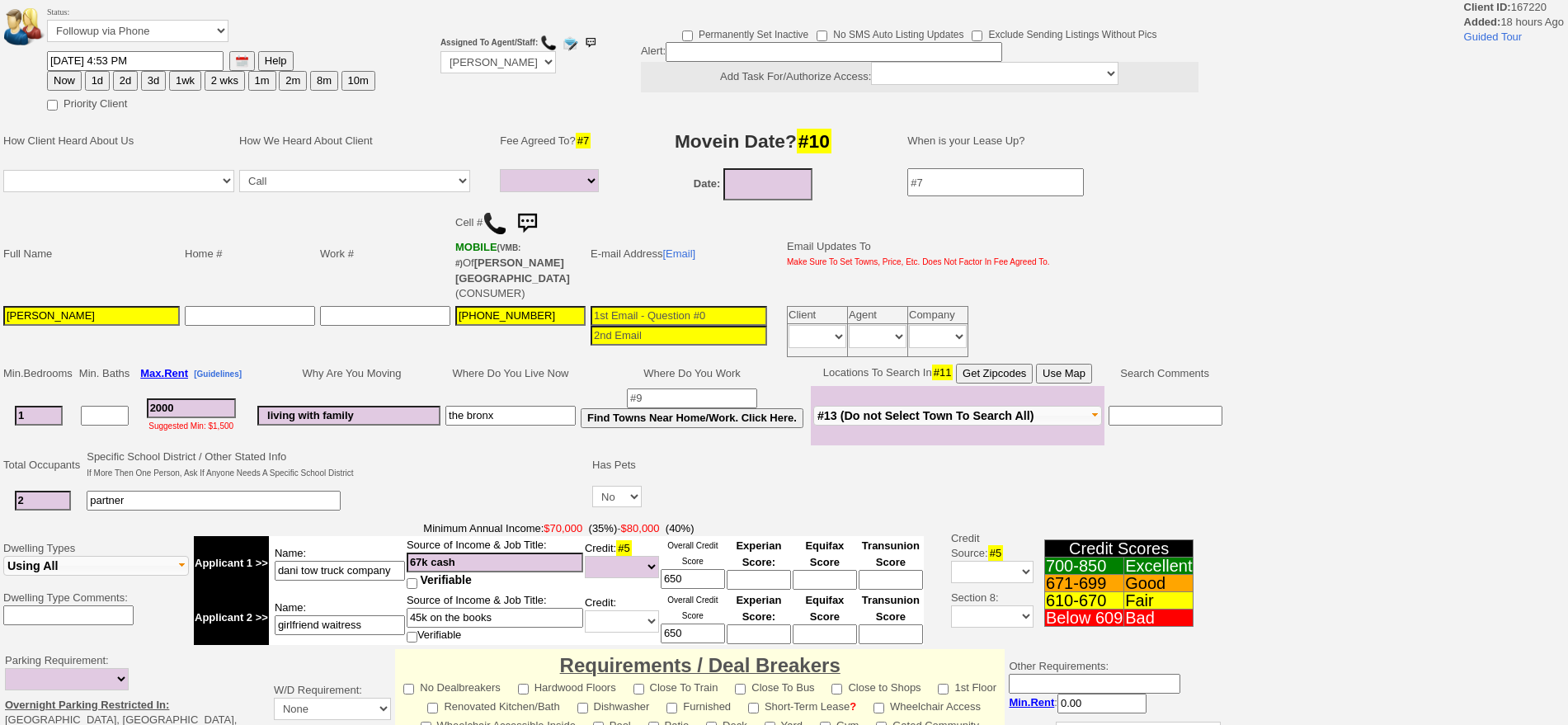
select select
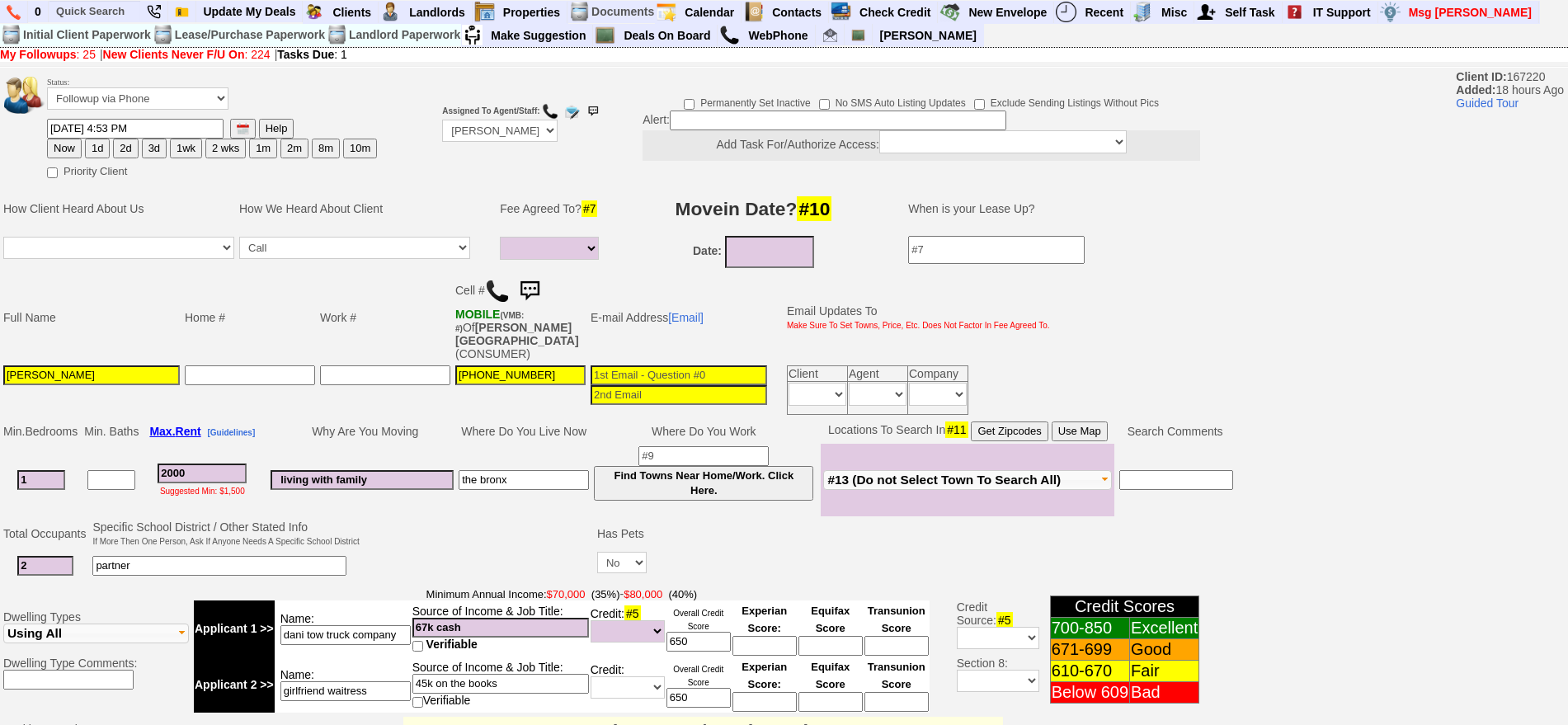
click at [552, 291] on td "Cell # MOBILE (VMB: #) Of [PERSON_NAME] (CONSUMER)" at bounding box center [520, 317] width 135 height 91
click at [539, 284] on img at bounding box center [529, 291] width 33 height 33
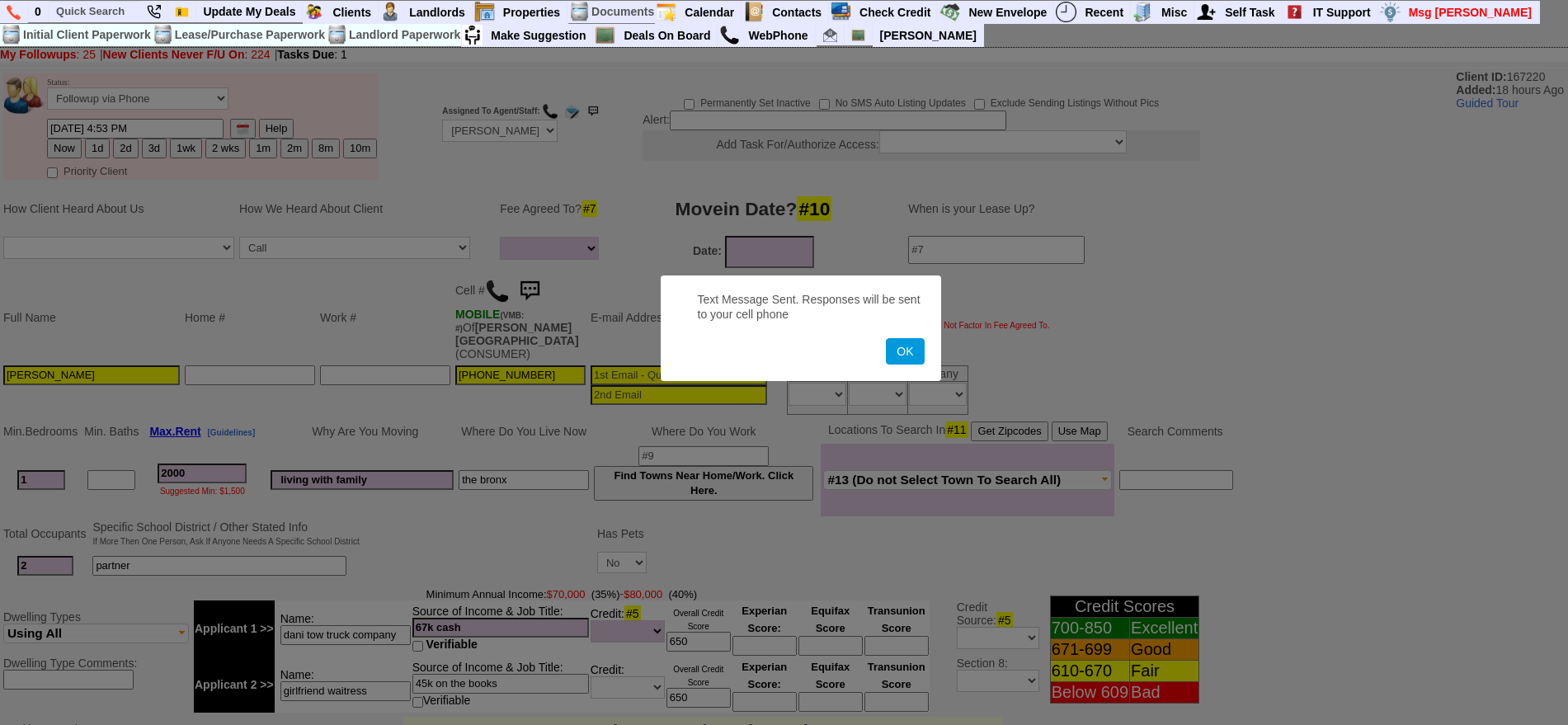
click at [885, 338] on button "OK" at bounding box center [904, 351] width 38 height 26
